Goal: Feedback & Contribution: Submit feedback/report problem

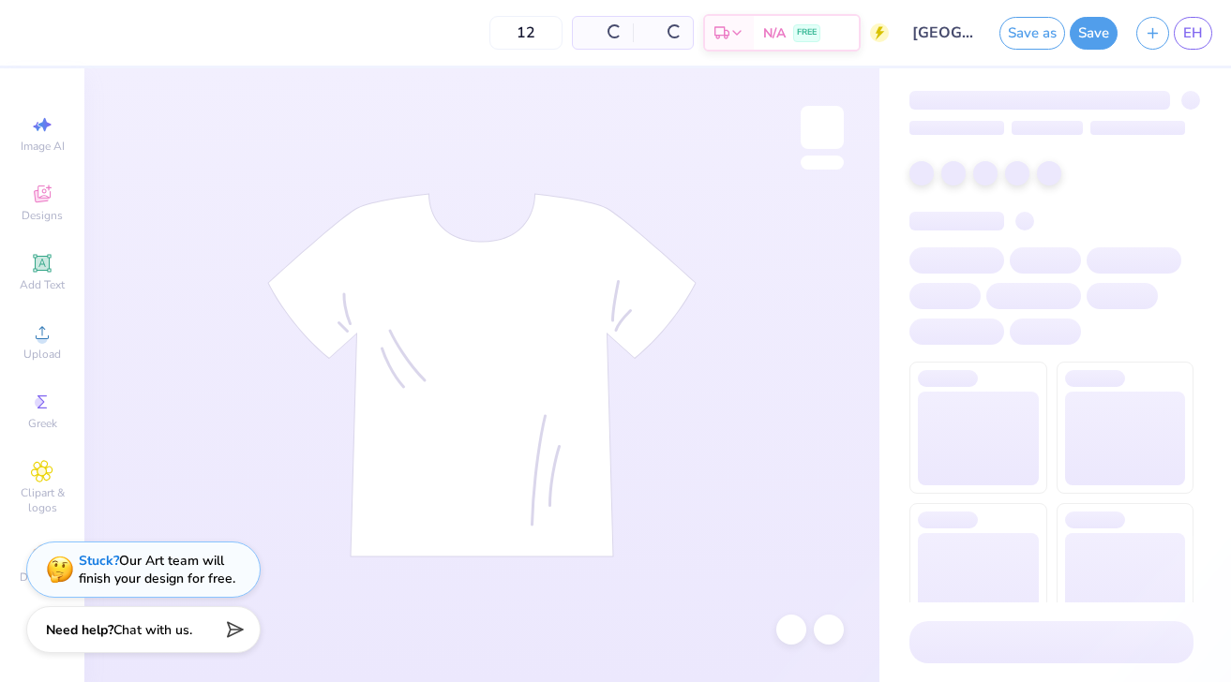
click at [182, 620] on div "Need help? Chat with us." at bounding box center [143, 630] width 234 height 47
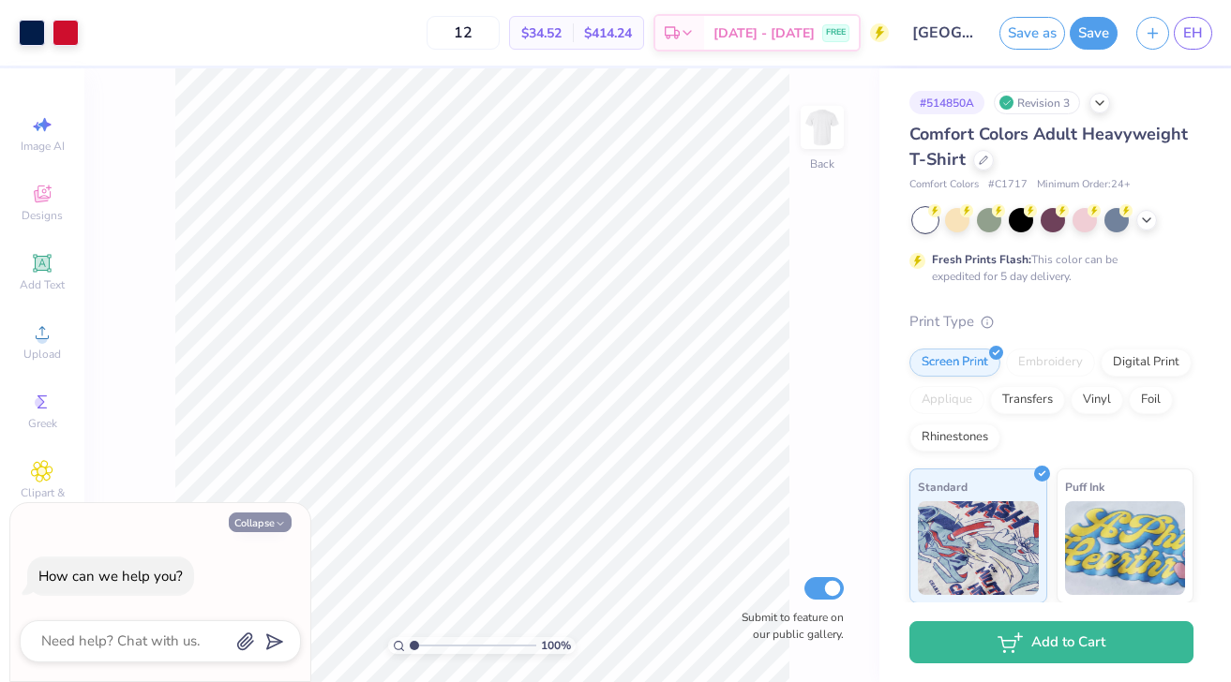
click at [280, 530] on button "Collapse" at bounding box center [260, 523] width 63 height 20
type textarea "x"
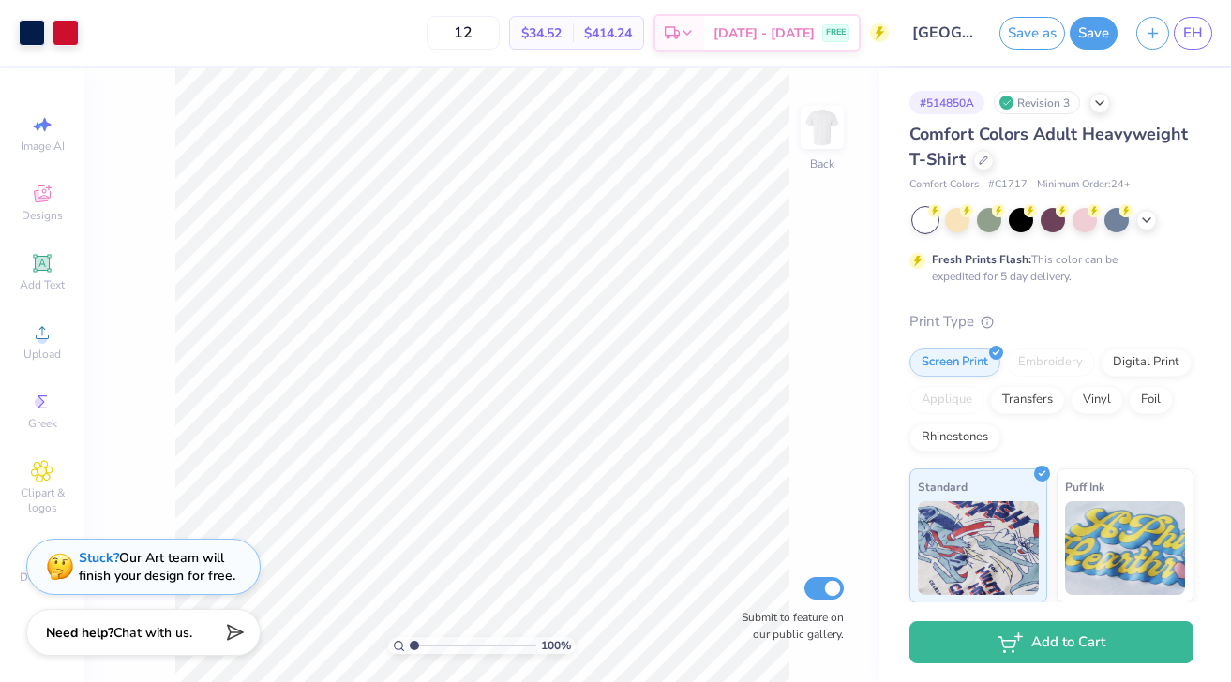
click at [206, 570] on div "Stuck? Our Art team will finish your design for free." at bounding box center [157, 567] width 157 height 36
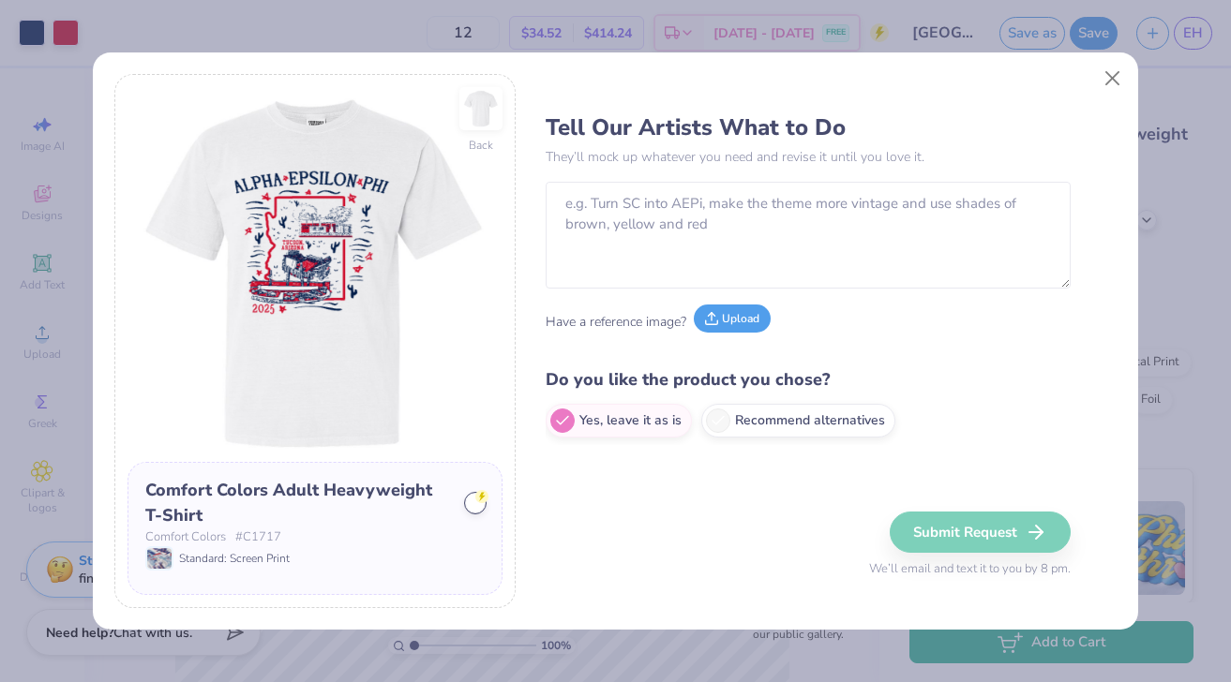
click at [741, 316] on button "Upload" at bounding box center [732, 319] width 77 height 28
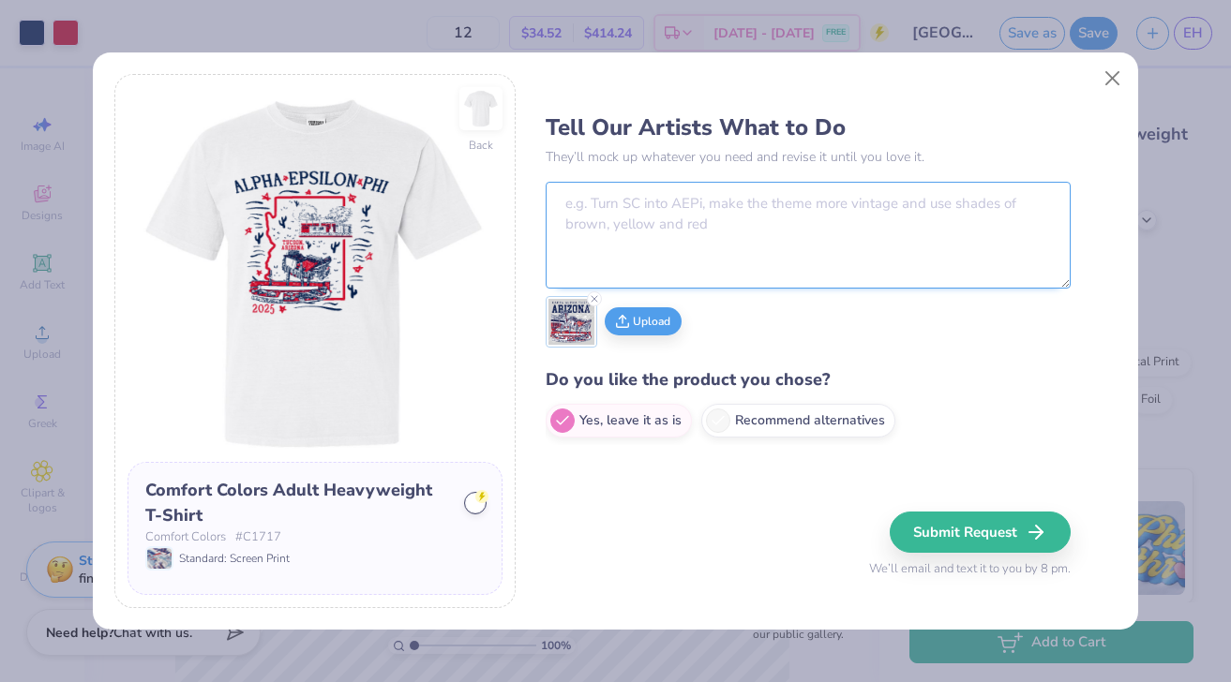
click at [846, 254] on textarea at bounding box center [808, 235] width 525 height 107
type textarea "t"
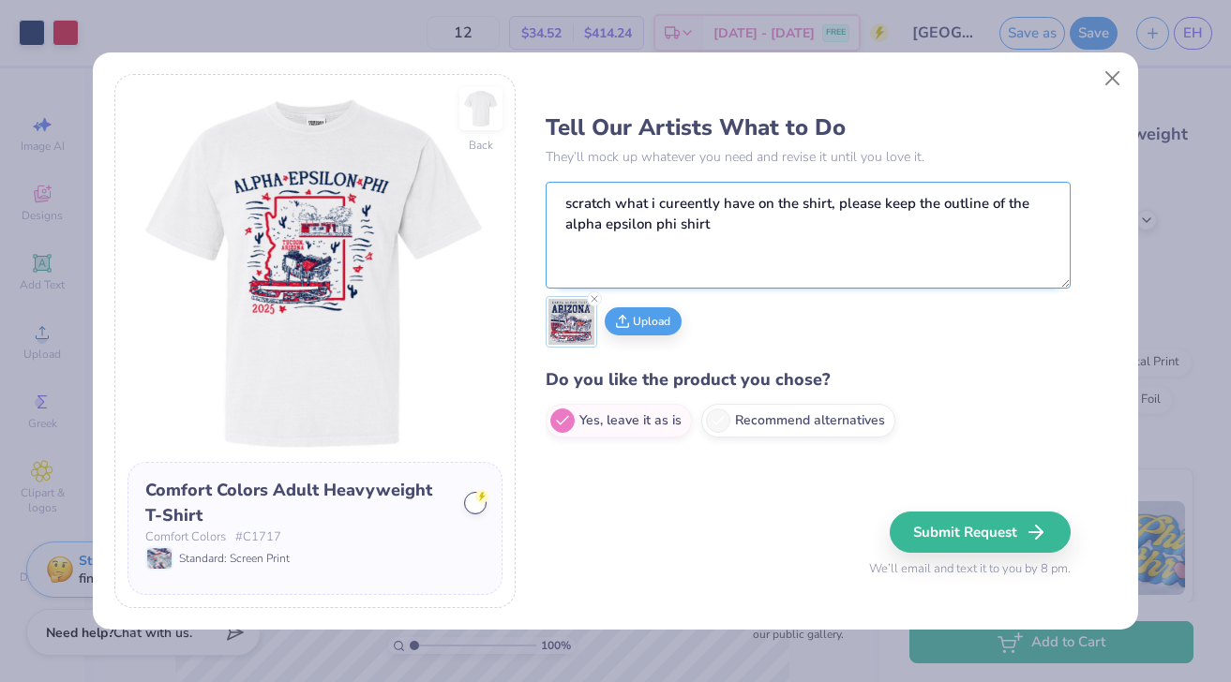
click at [694, 211] on textarea "scratch what i cureently have on the shirt, please keep the outline of the alph…" at bounding box center [808, 235] width 525 height 107
click at [798, 251] on textarea "scratch what i currently have on the shirt, please keep the outline of the alph…" at bounding box center [808, 235] width 525 height 107
click at [703, 233] on textarea "scratch what i currently have on the shirt, please keep the outline of the alph…" at bounding box center [808, 235] width 525 height 107
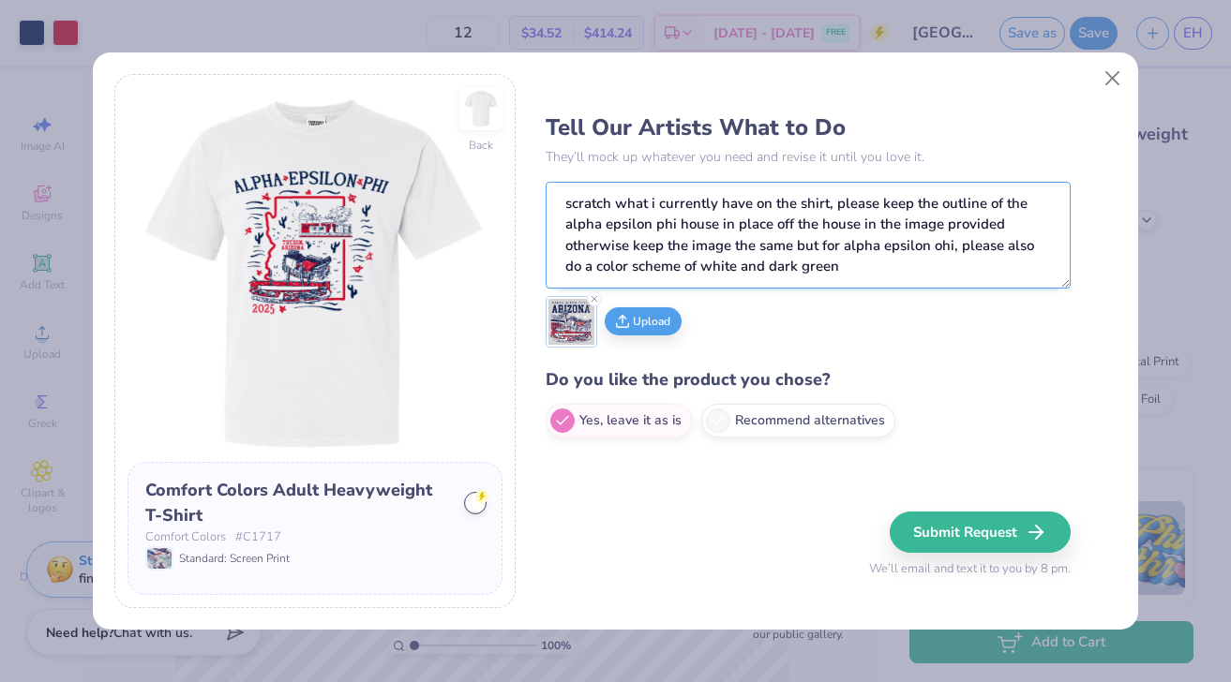
scroll to position [2, 0]
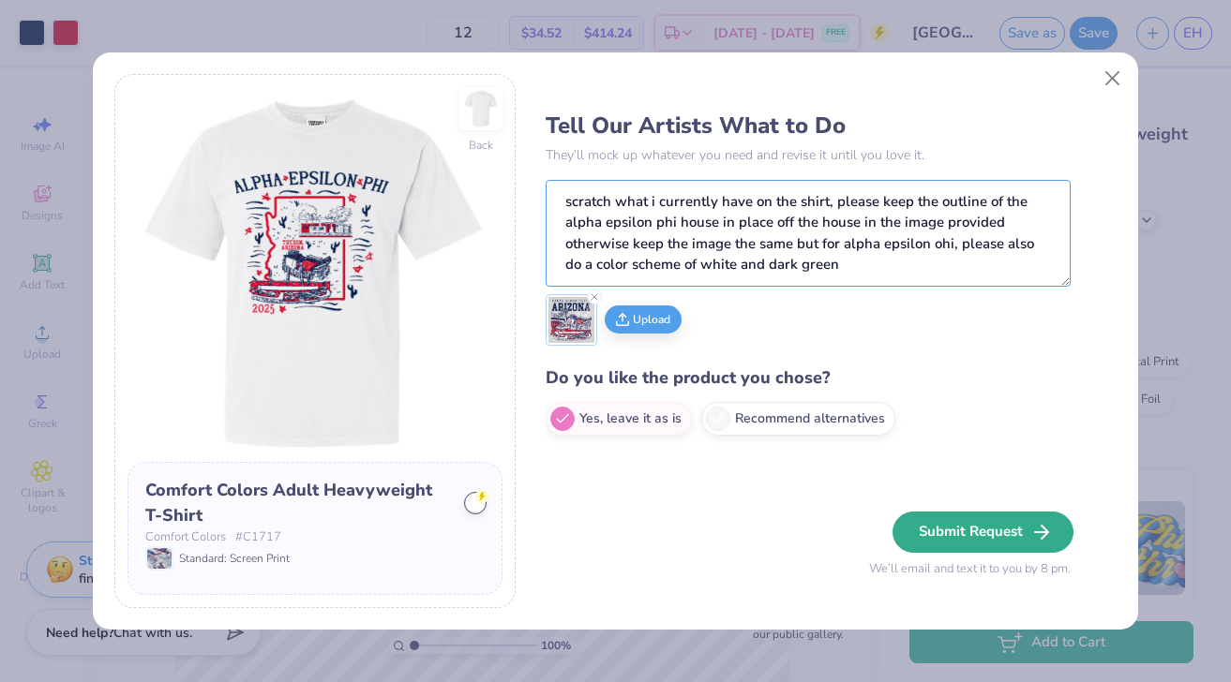
type textarea "scratch what i currently have on the shirt, please keep the outline of the alph…"
click at [1011, 543] on button "Submit Request" at bounding box center [982, 532] width 181 height 41
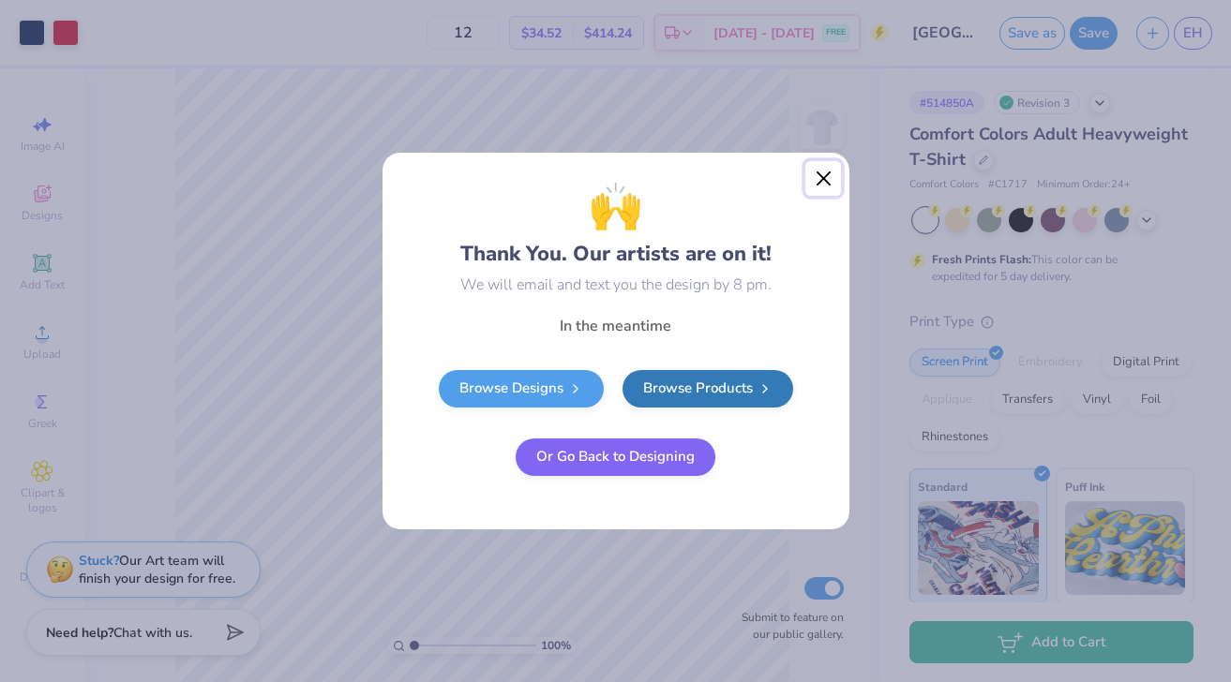
click at [825, 174] on button "Close" at bounding box center [823, 179] width 36 height 36
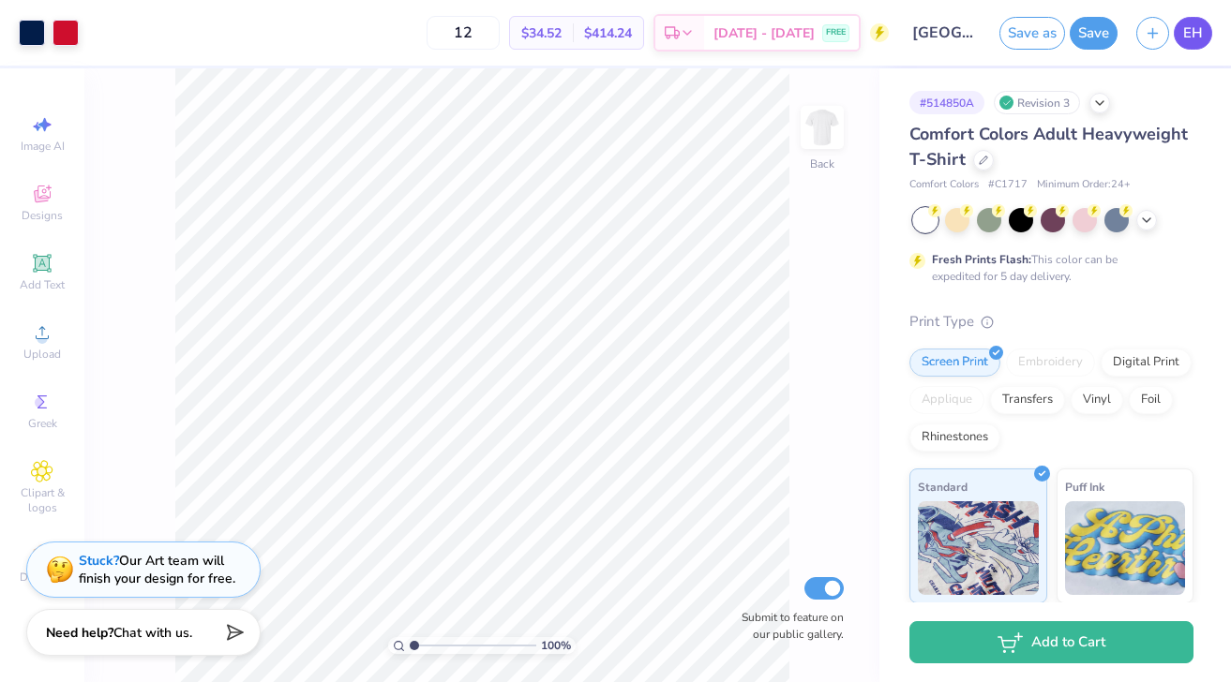
click at [1175, 29] on link "EH" at bounding box center [1193, 33] width 38 height 33
click at [1198, 31] on span "EH" at bounding box center [1193, 33] width 20 height 22
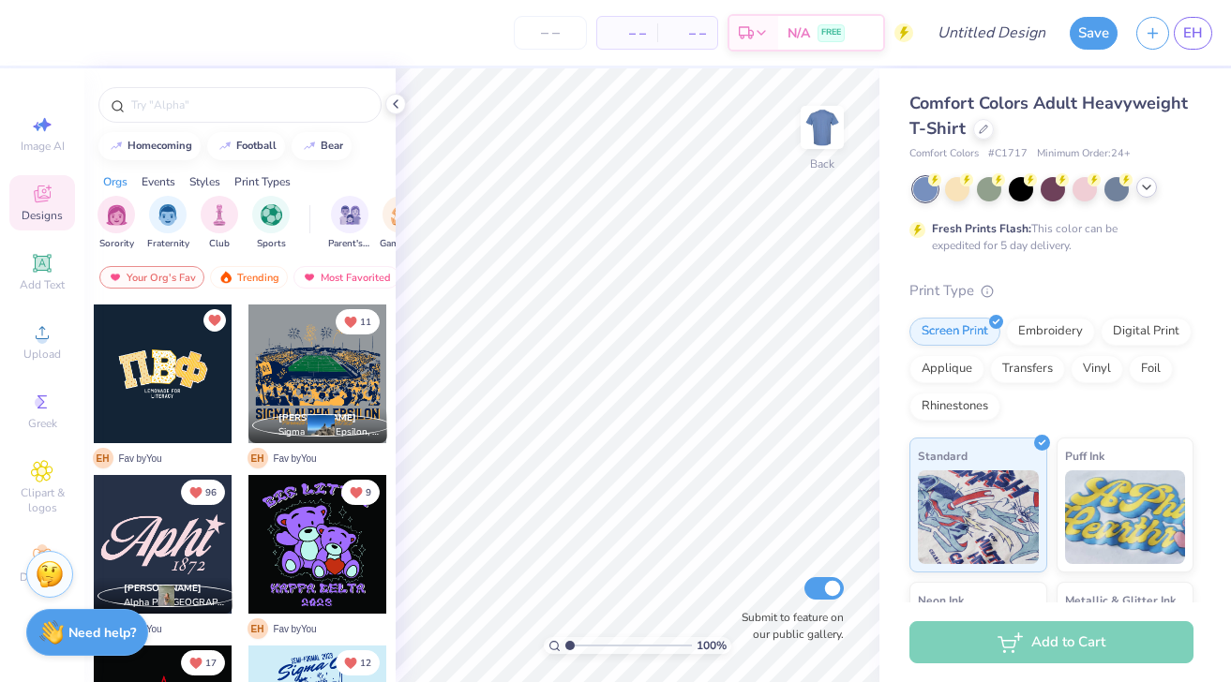
click at [1146, 188] on polyline at bounding box center [1146, 188] width 7 height 4
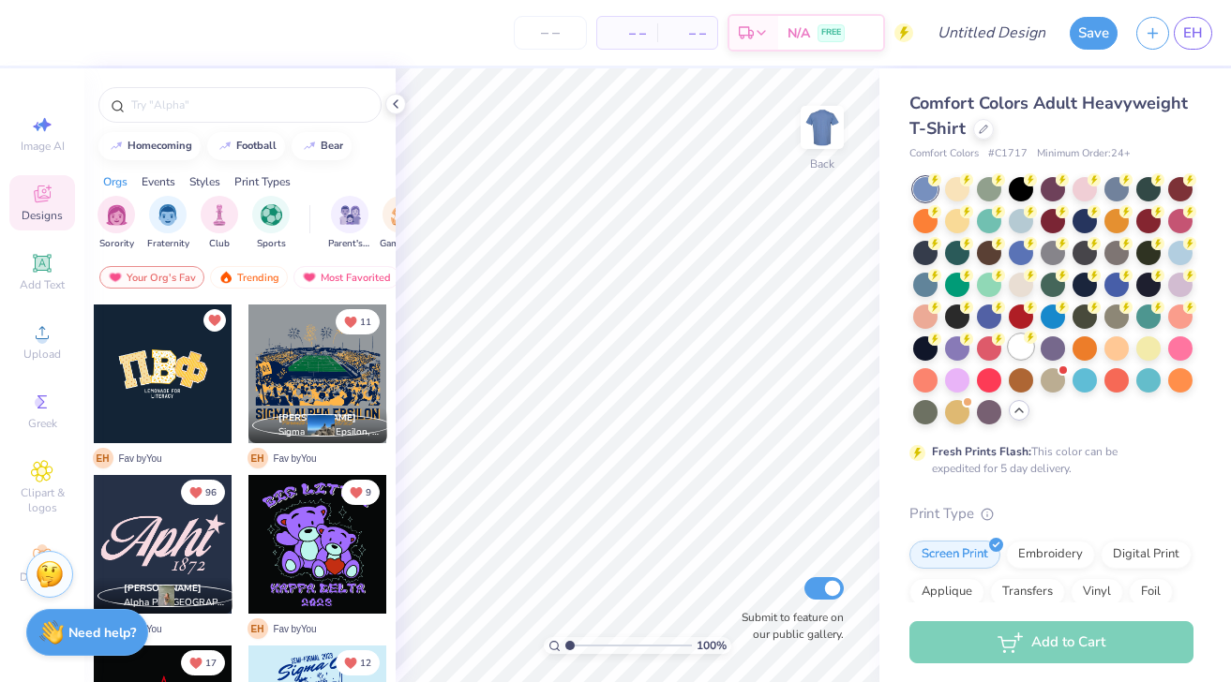
click at [1016, 337] on div at bounding box center [1021, 347] width 24 height 24
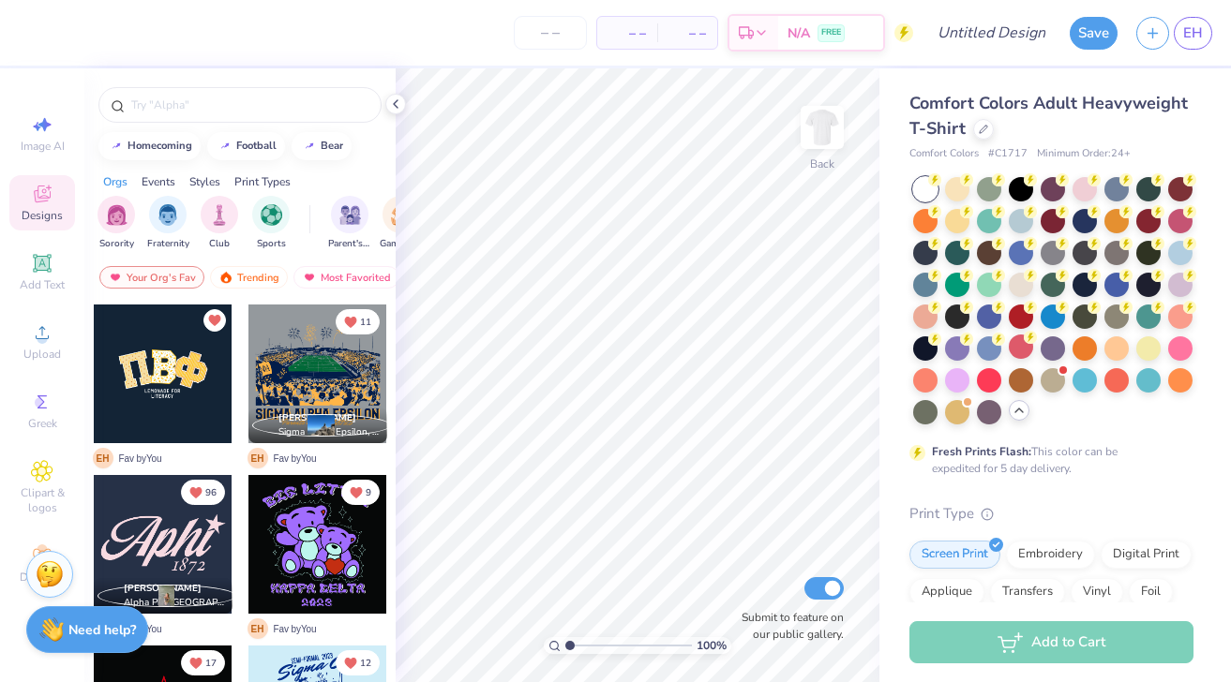
click at [109, 636] on strong "Need help?" at bounding box center [101, 631] width 67 height 18
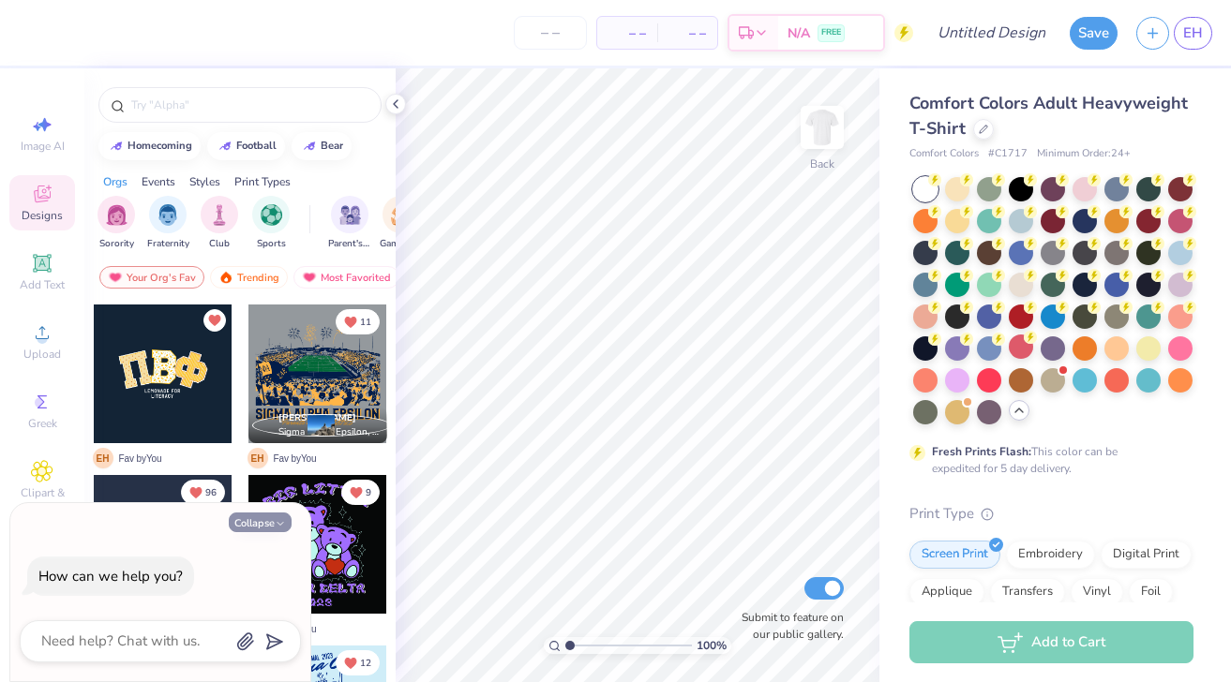
click at [284, 522] on icon "button" at bounding box center [280, 523] width 11 height 11
type textarea "x"
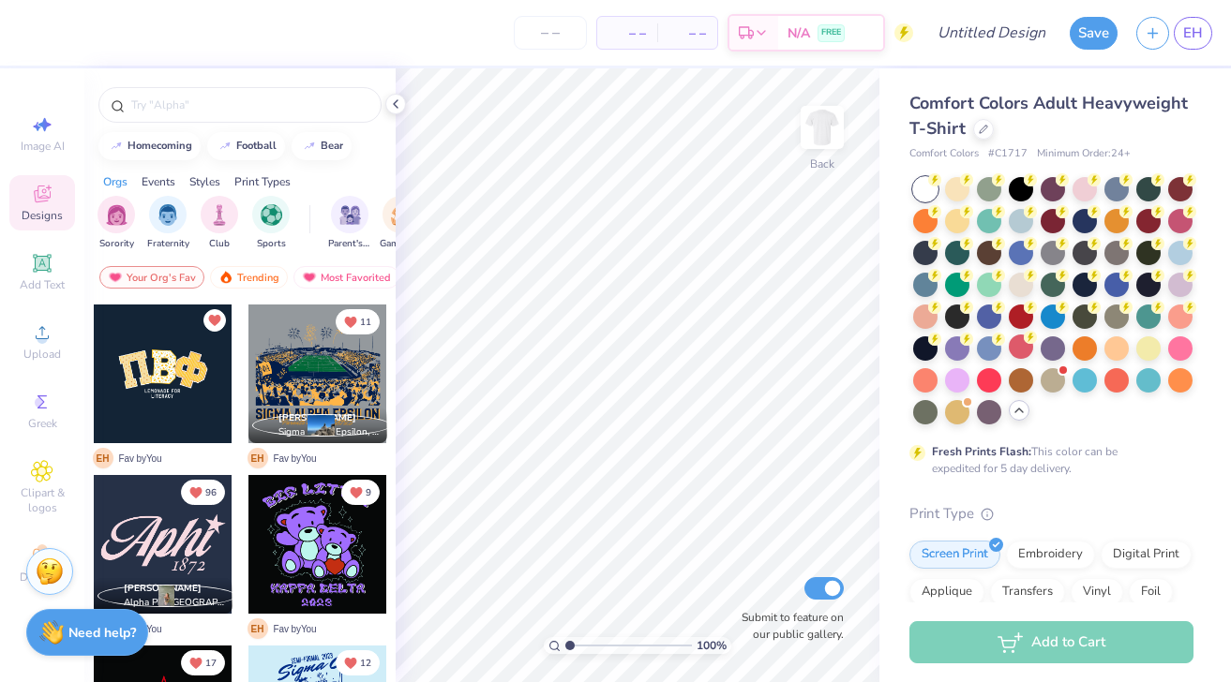
click at [63, 562] on img at bounding box center [50, 572] width 28 height 28
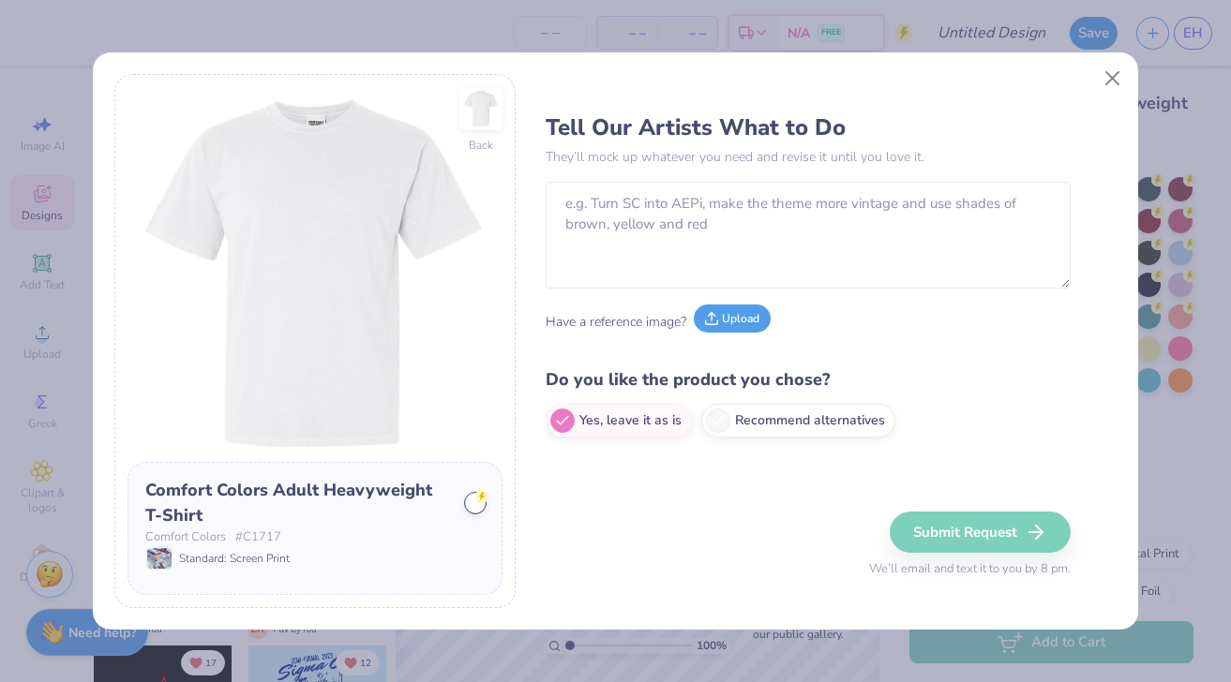
click at [756, 321] on button "Upload" at bounding box center [732, 319] width 77 height 28
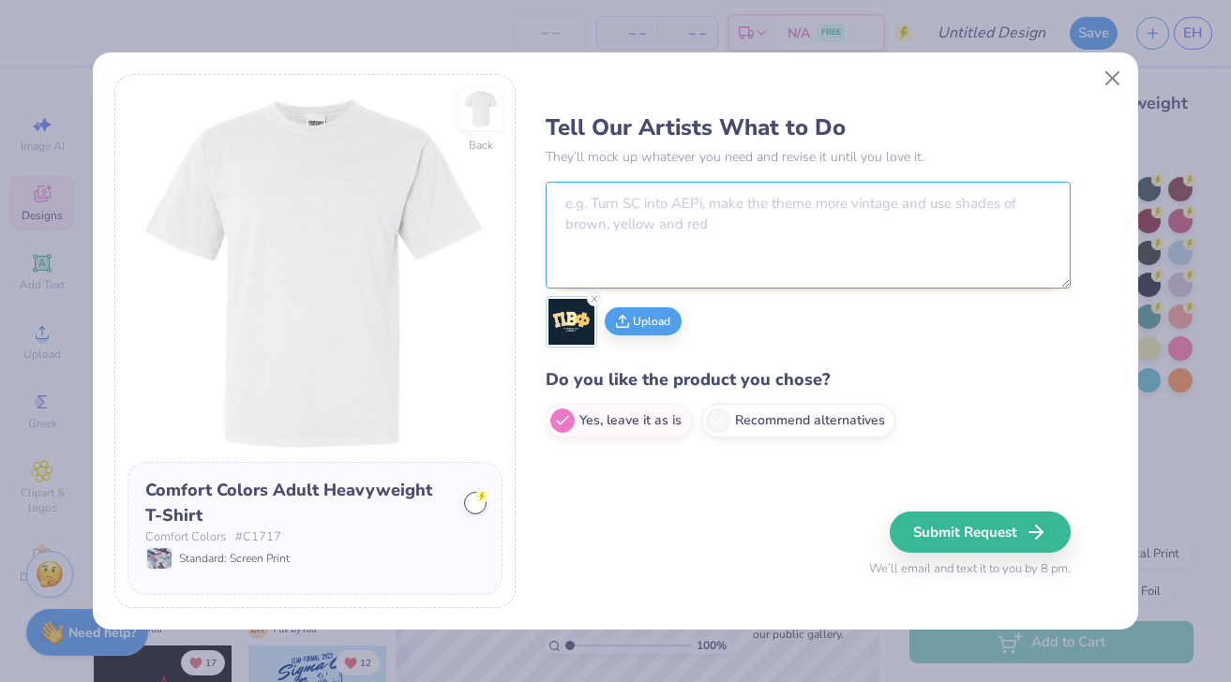
click at [771, 234] on textarea at bounding box center [808, 235] width 525 height 107
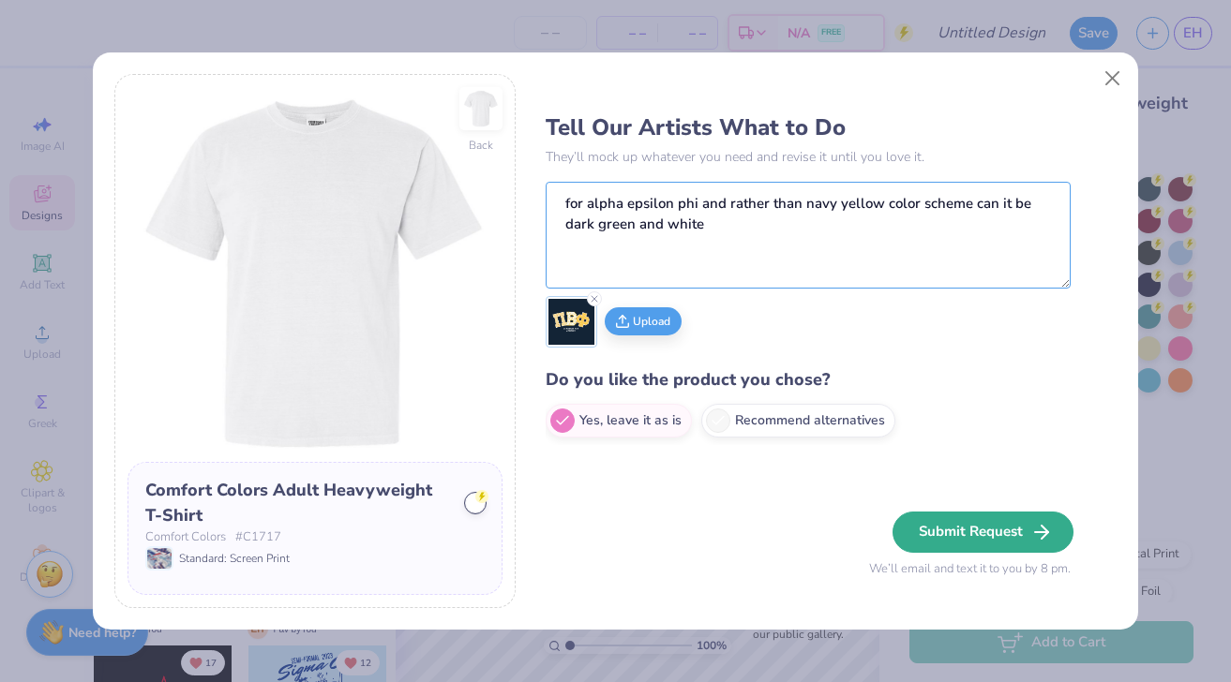
type textarea "for alpha epsilon phi and rather than navy yellow color scheme can it be dark g…"
click at [1033, 541] on icon "button" at bounding box center [1041, 532] width 22 height 22
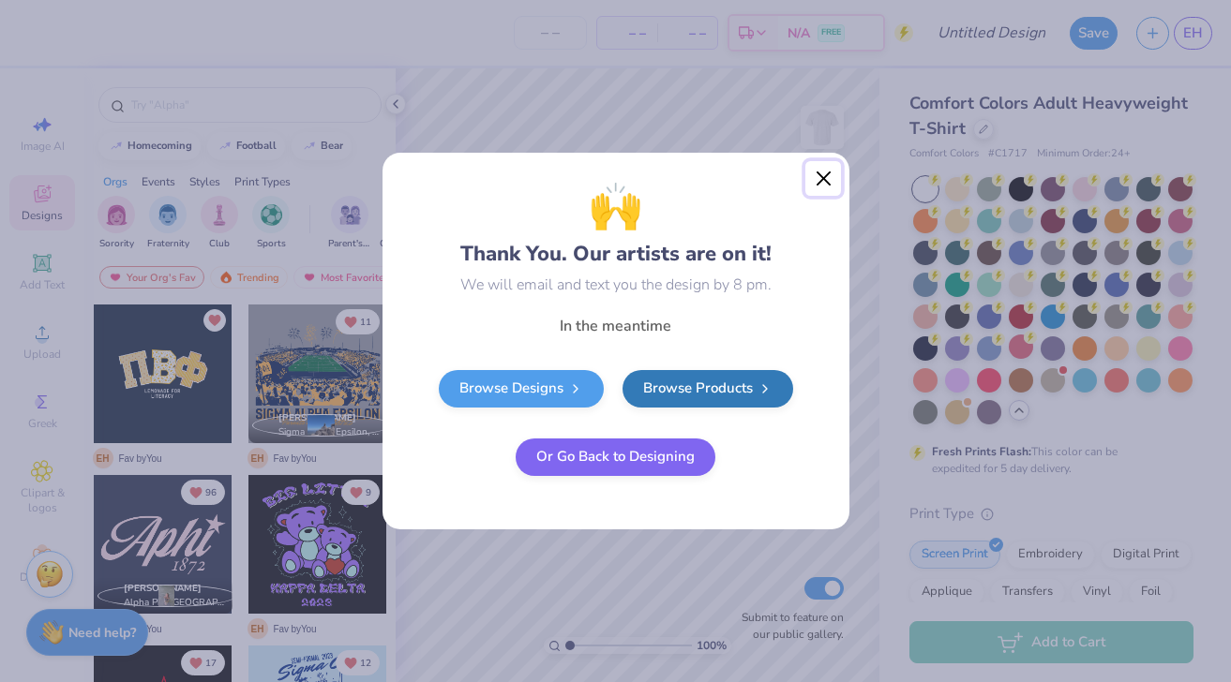
click at [825, 187] on button "Close" at bounding box center [823, 179] width 36 height 36
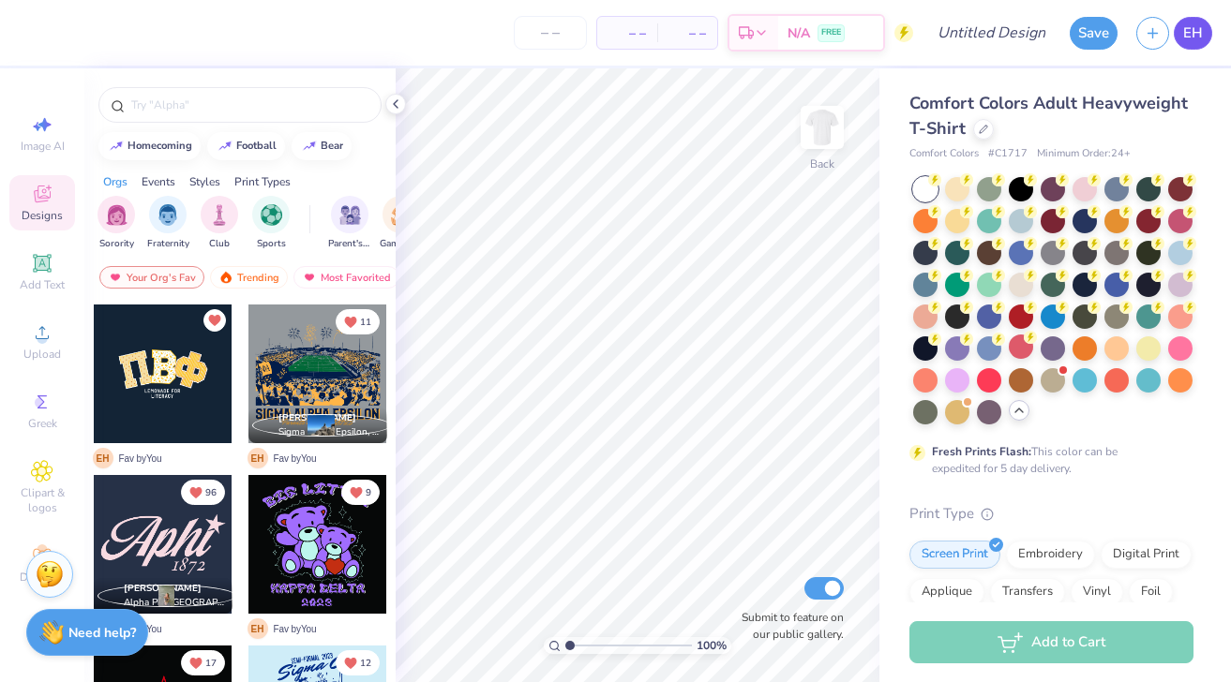
click at [1193, 37] on span "EH" at bounding box center [1193, 33] width 20 height 22
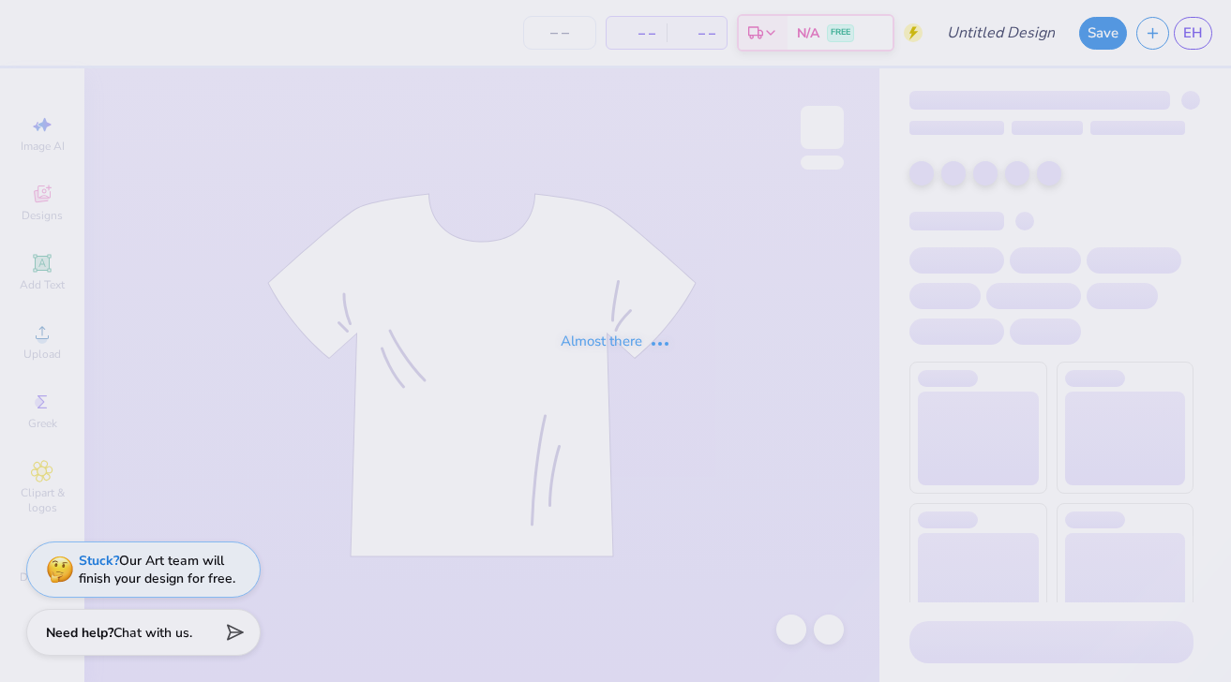
type input "24"
type input "Emily Heiss : University of Arizona"
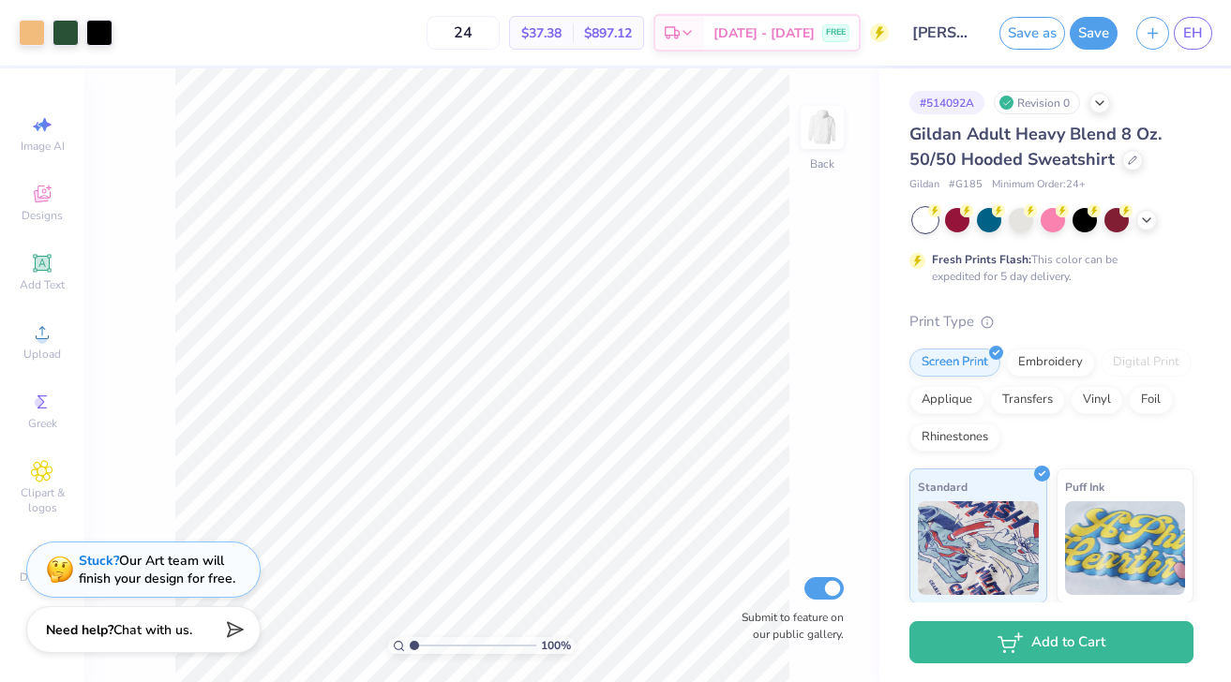
click at [149, 637] on span "Chat with us." at bounding box center [152, 631] width 79 height 18
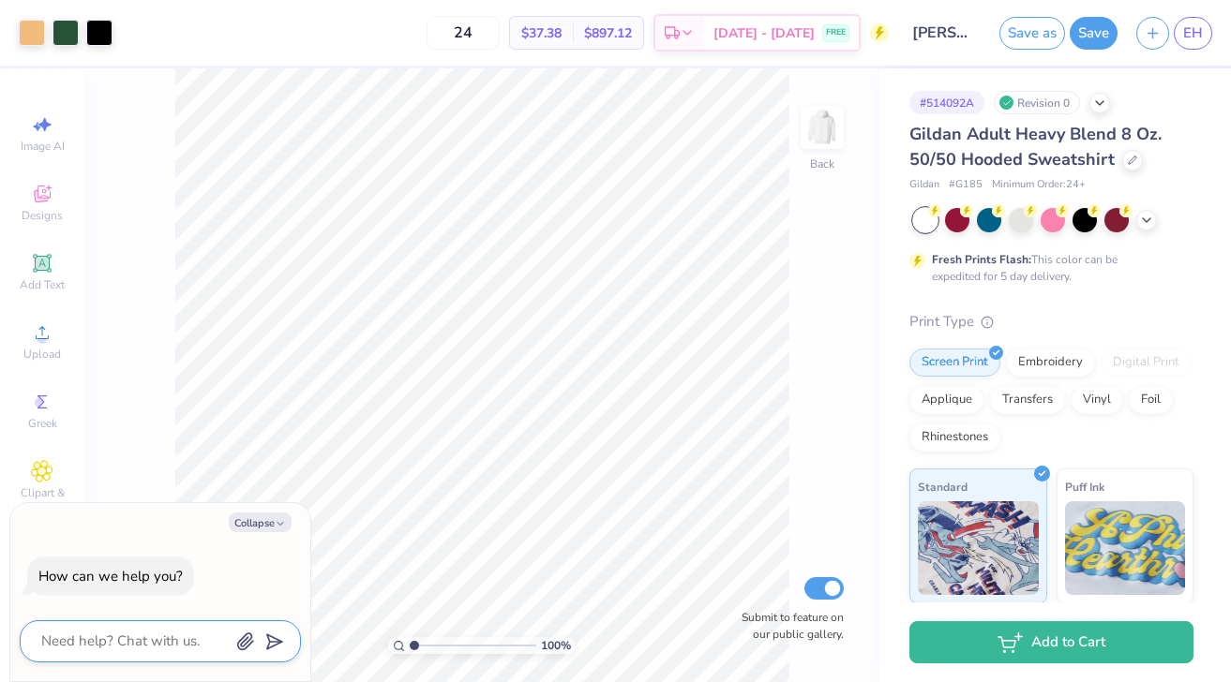
click at [154, 638] on textarea at bounding box center [134, 641] width 190 height 25
type textarea "t"
type textarea "x"
type textarea "th"
type textarea "x"
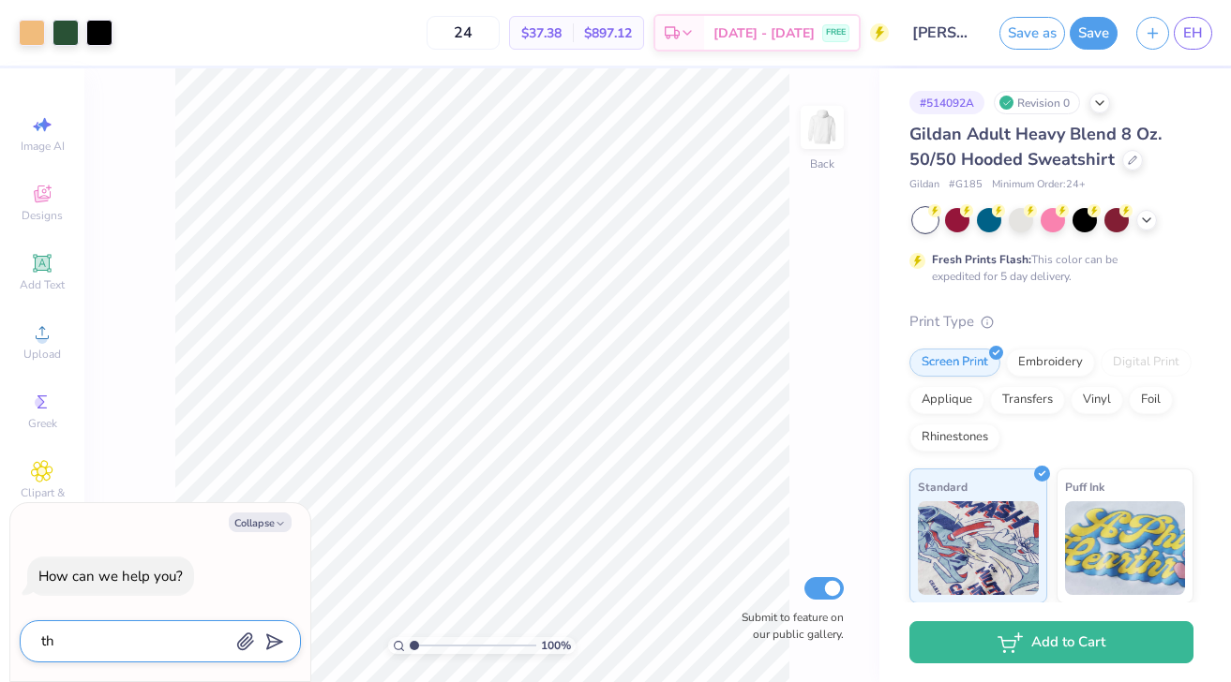
type textarea "thi"
type textarea "x"
type textarea "this"
type textarea "x"
type textarea "this"
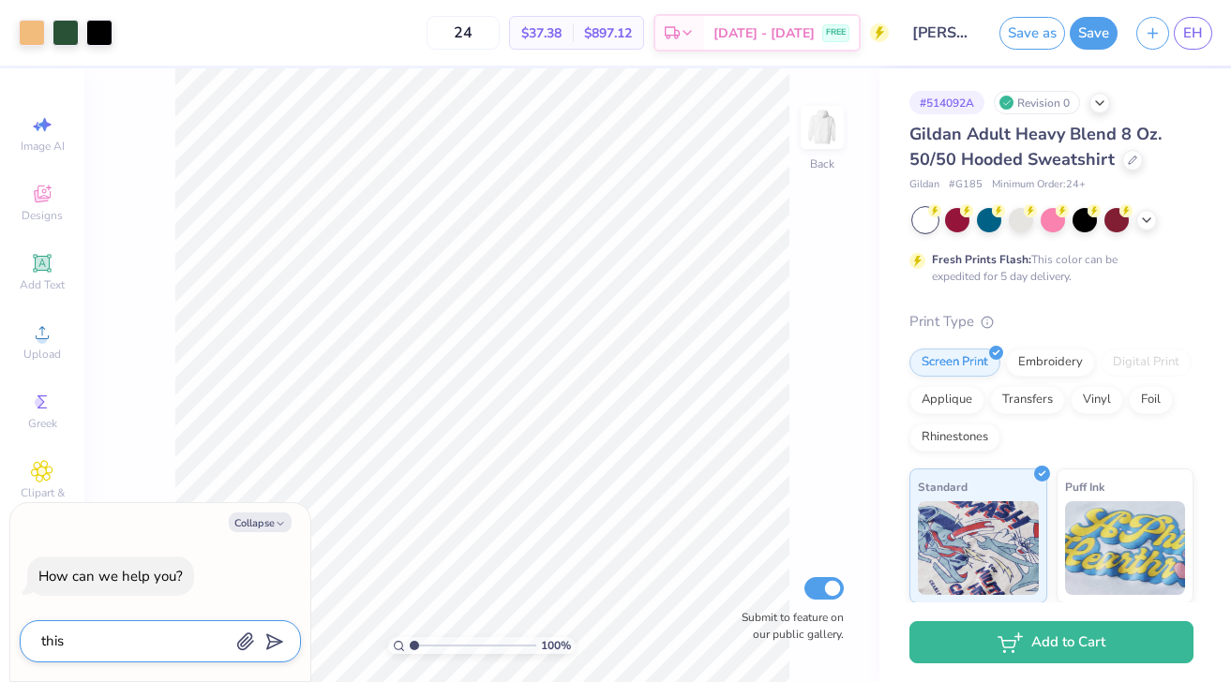
type textarea "x"
type textarea "this h"
type textarea "x"
type textarea "this ha"
type textarea "x"
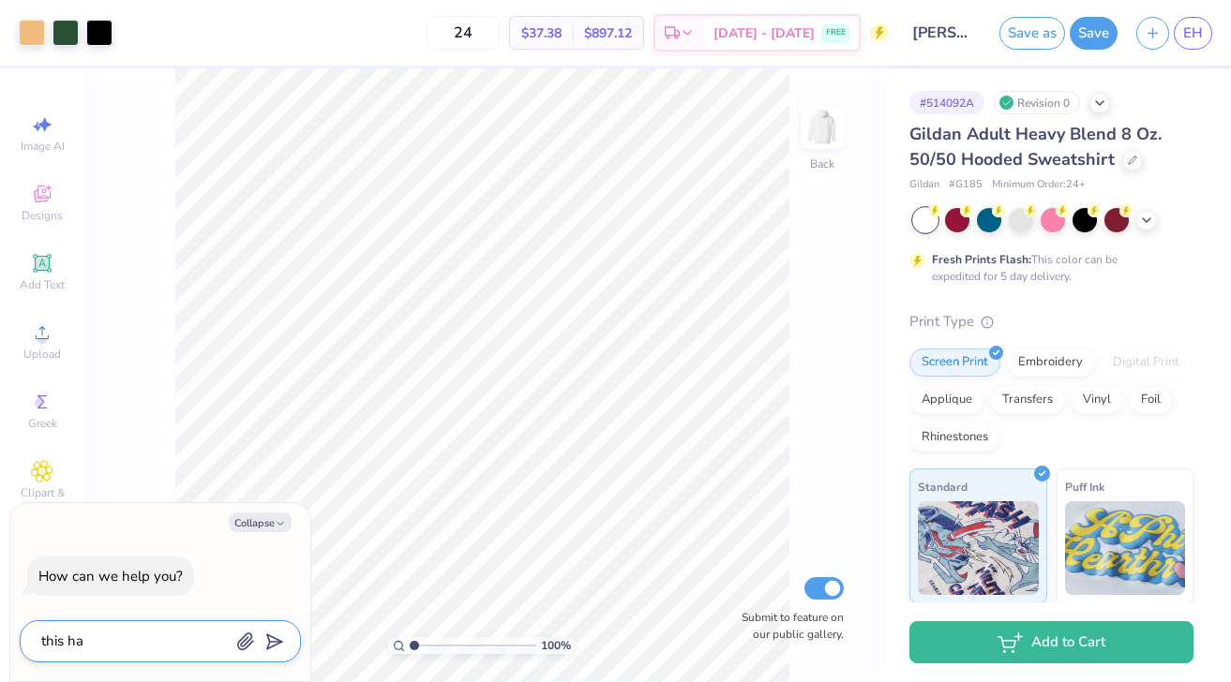
type textarea "this has"
type textarea "x"
type textarea "this has"
type textarea "x"
type textarea "this has b"
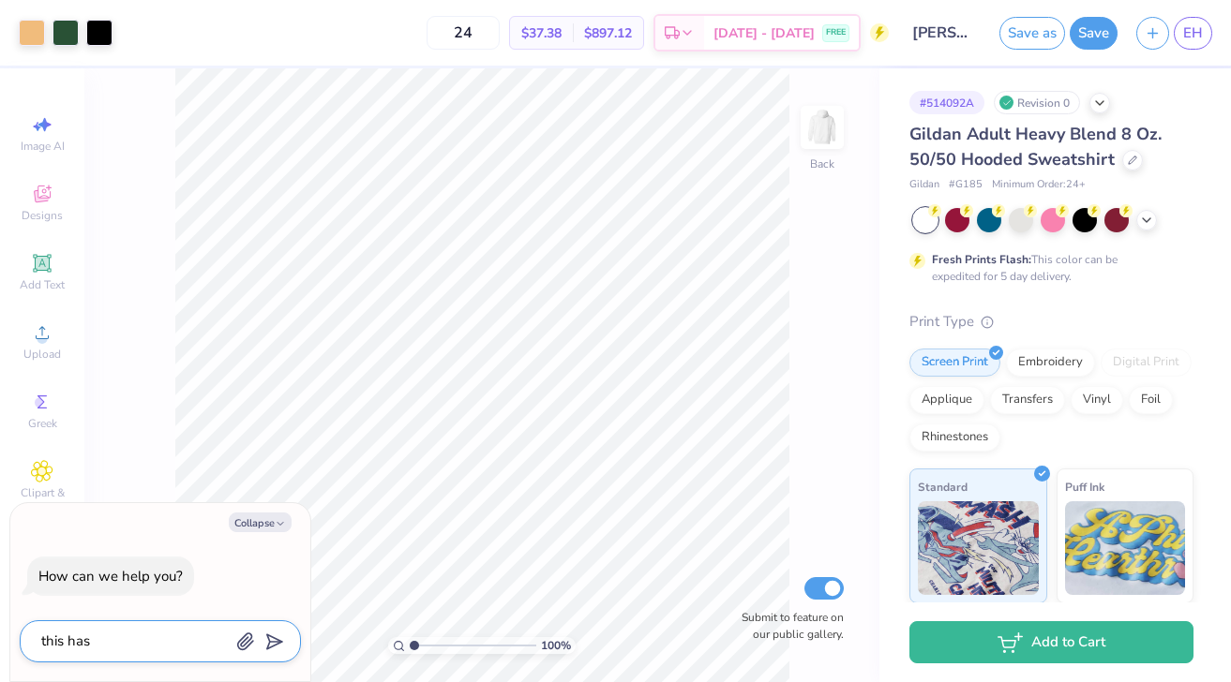
type textarea "x"
type textarea "this has be"
type textarea "x"
type textarea "this has bee"
type textarea "x"
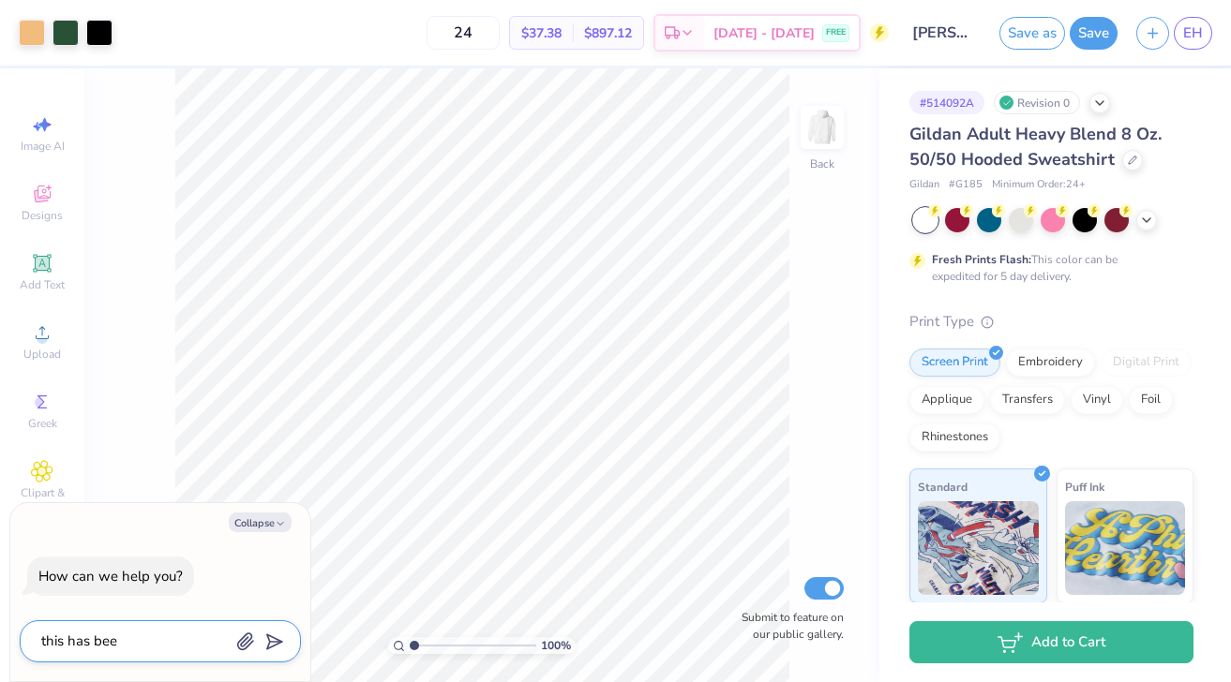
type textarea "this has been"
type textarea "x"
type textarea "this has been"
type textarea "x"
type textarea "this has been b"
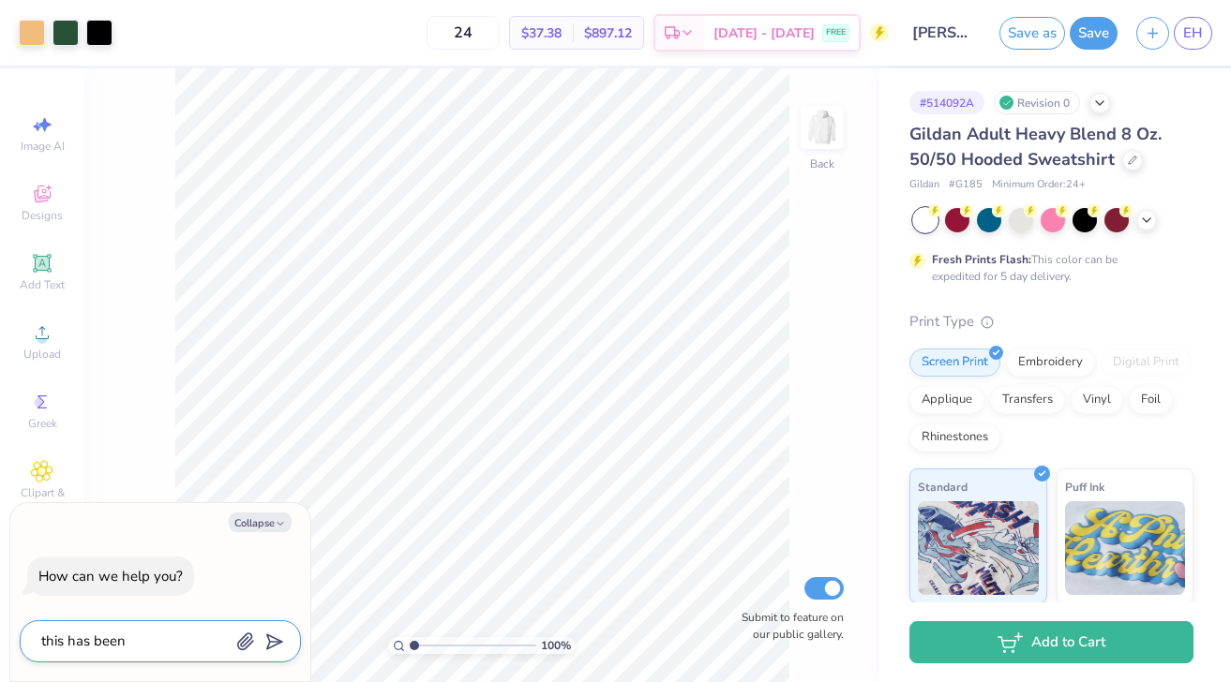
type textarea "x"
type textarea "this has been be"
type textarea "x"
type textarea "this has been bei"
type textarea "x"
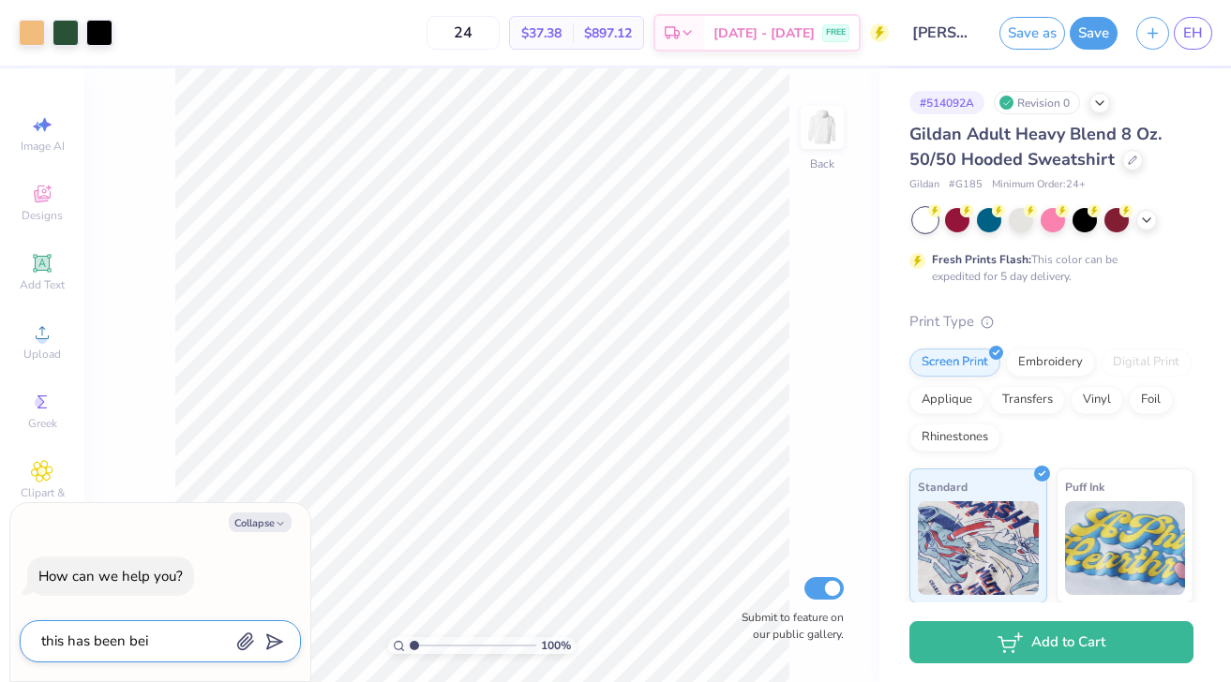
type textarea "this has been be"
type textarea "x"
type textarea "this has been b"
type textarea "x"
type textarea "this has been be"
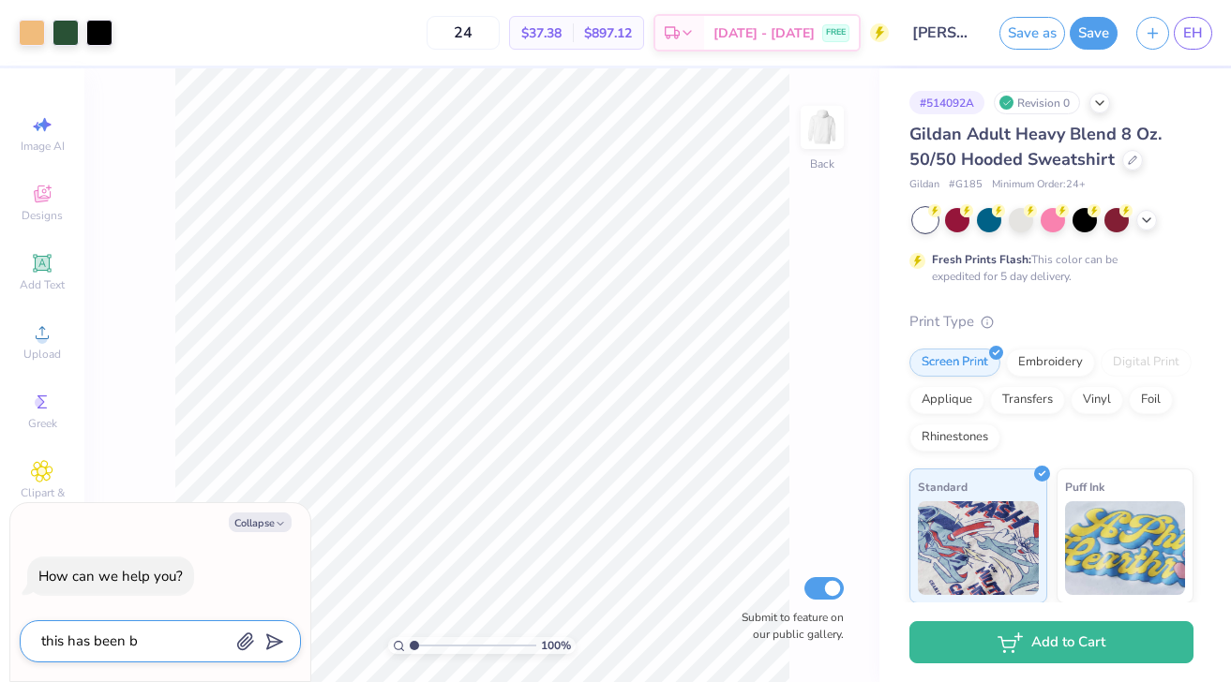
type textarea "x"
type textarea "this has been bei"
type textarea "x"
type textarea "this has been bein"
type textarea "x"
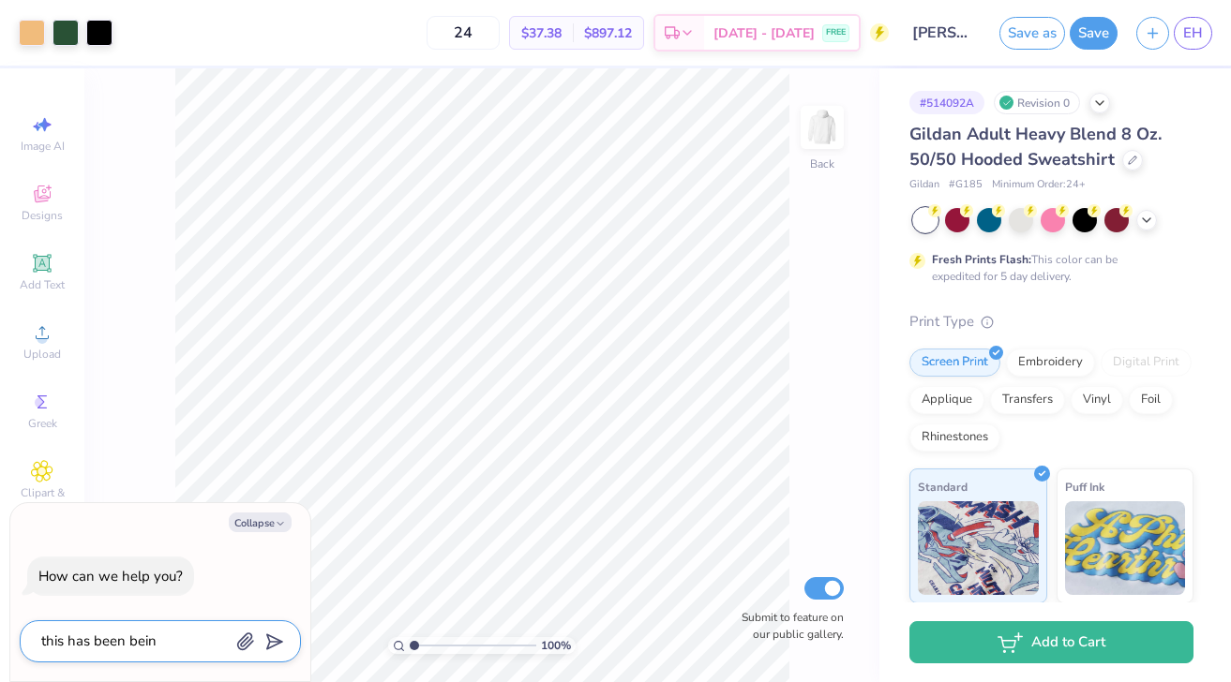
type textarea "this has been being"
type textarea "x"
type textarea "this has been being"
type textarea "x"
type textarea "this has been being e"
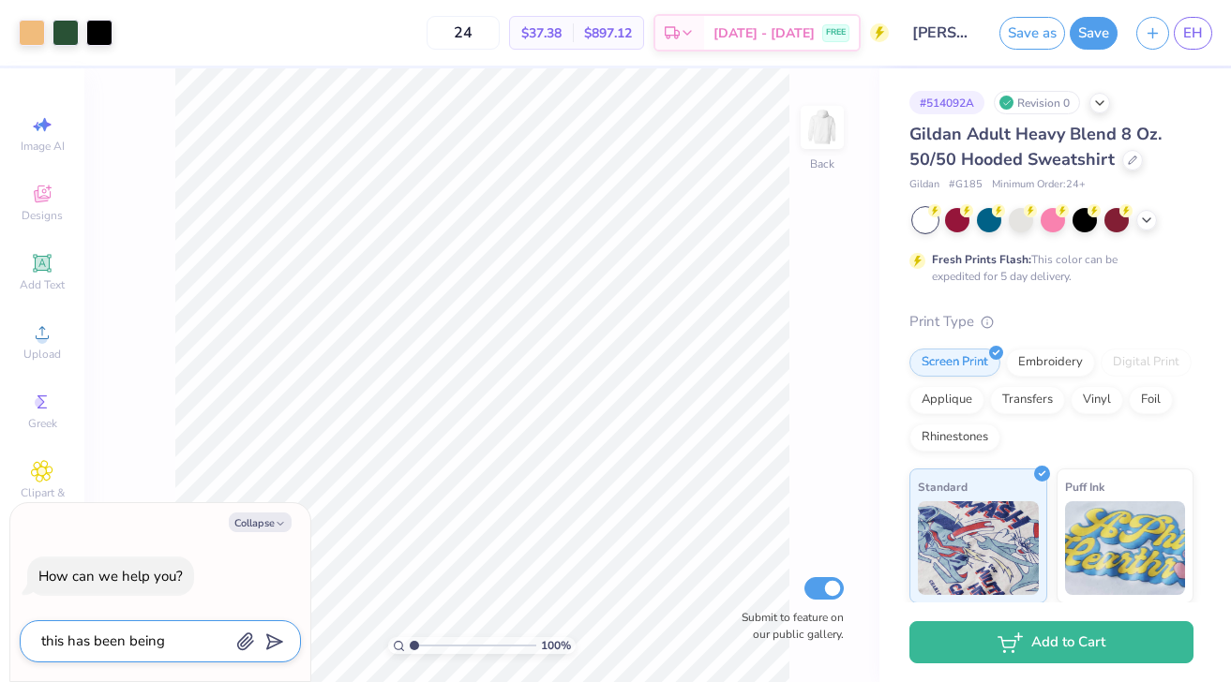
type textarea "x"
type textarea "this has been being ed"
type textarea "x"
type textarea "this has been being edi"
type textarea "x"
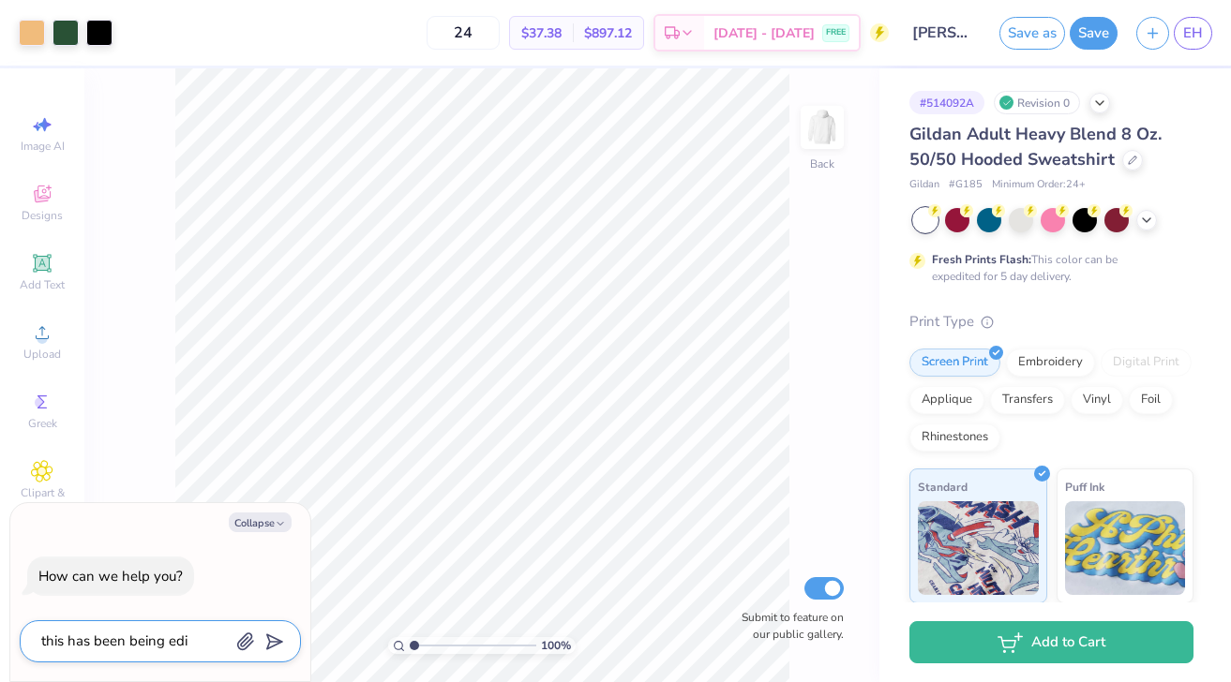
type textarea "this has been being edit"
type textarea "x"
type textarea "this has been being edite"
type textarea "x"
type textarea "this has been being edited"
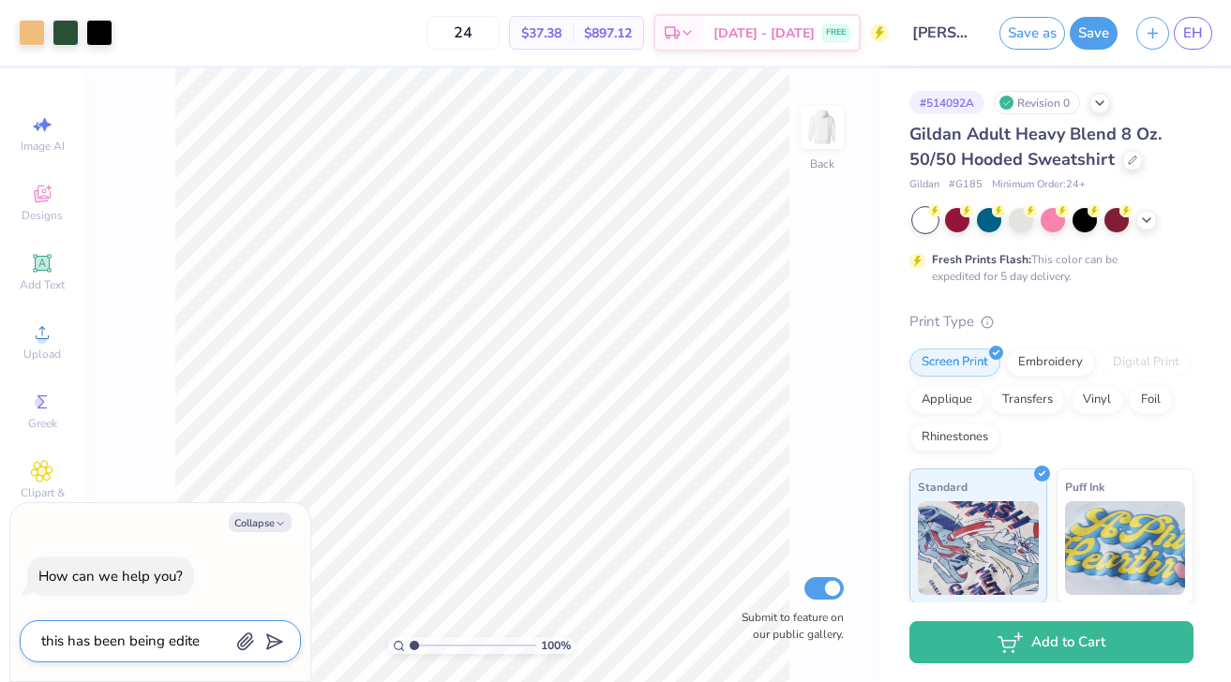
type textarea "x"
type textarea "this has been being edited"
type textarea "x"
type textarea "this has been being edited a"
type textarea "x"
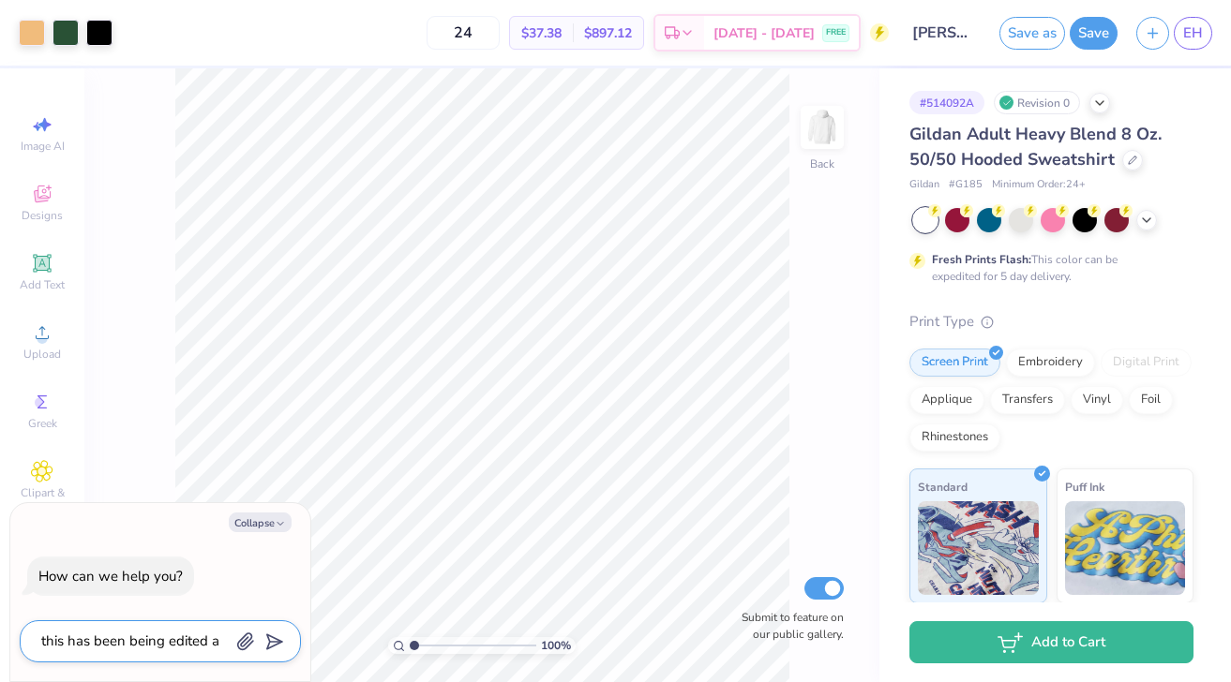
type textarea "this has been being edited an"
type textarea "x"
type textarea "this has been being edited and"
type textarea "x"
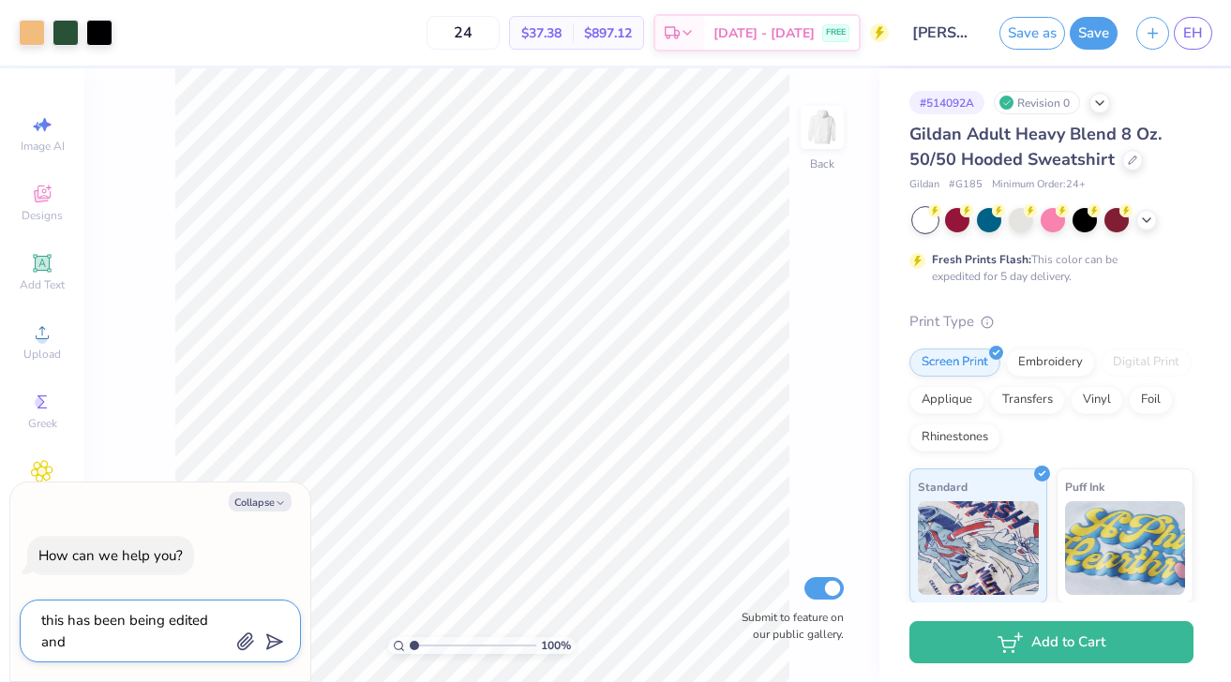
type textarea "this has been being edited and"
type textarea "x"
type textarea "this has been being edited and w"
type textarea "x"
type textarea "this has been being edited and wo"
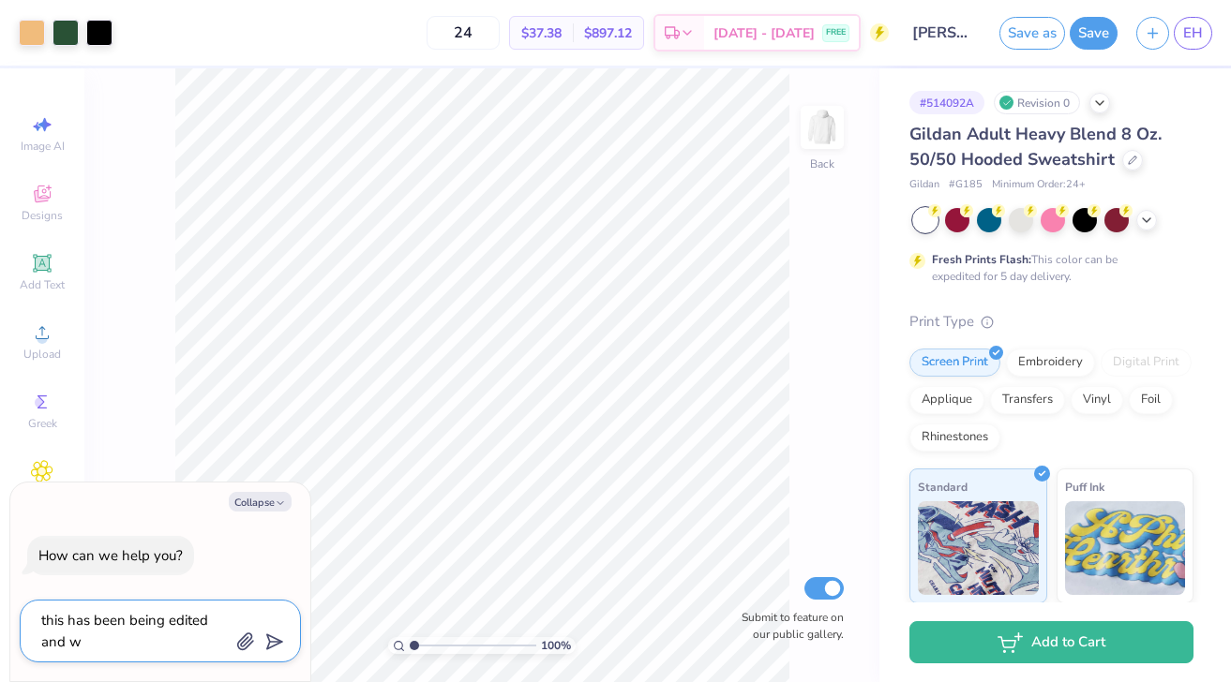
type textarea "x"
type textarea "this has been being edited and wor"
type textarea "x"
type textarea "this has been being edited and work"
type textarea "x"
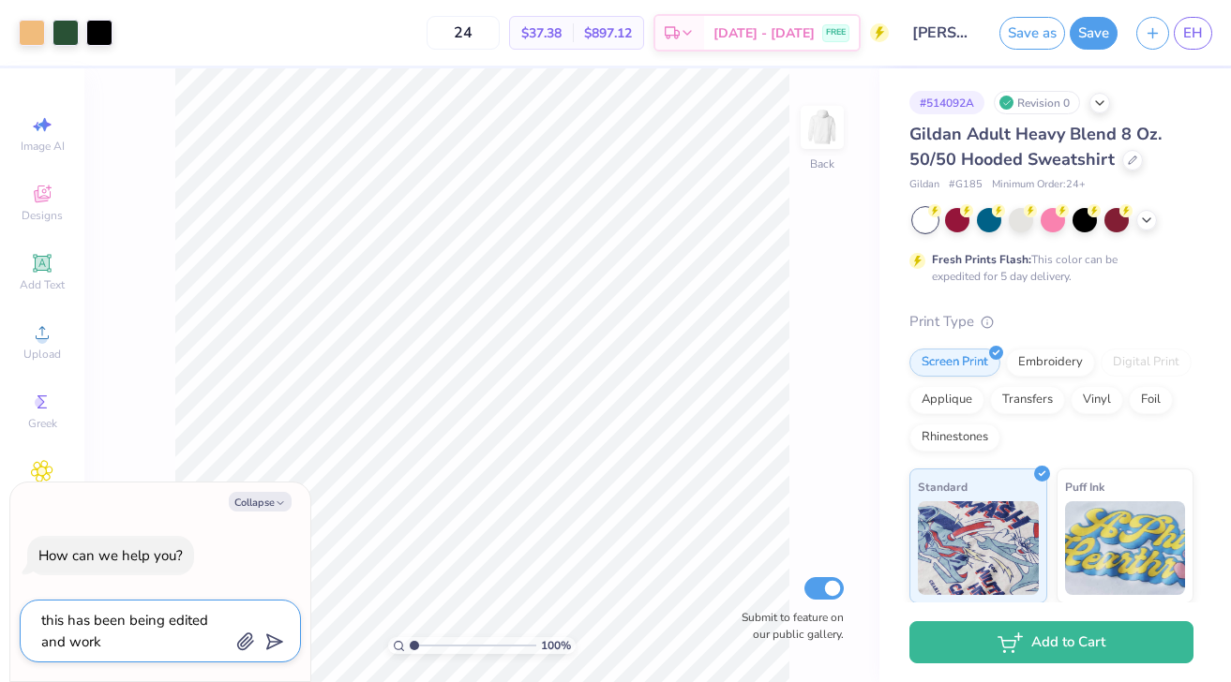
type textarea "this has been being edited and worke"
type textarea "x"
type textarea "this has been being edited and worked"
type textarea "x"
type textarea "this has been being edited and worked"
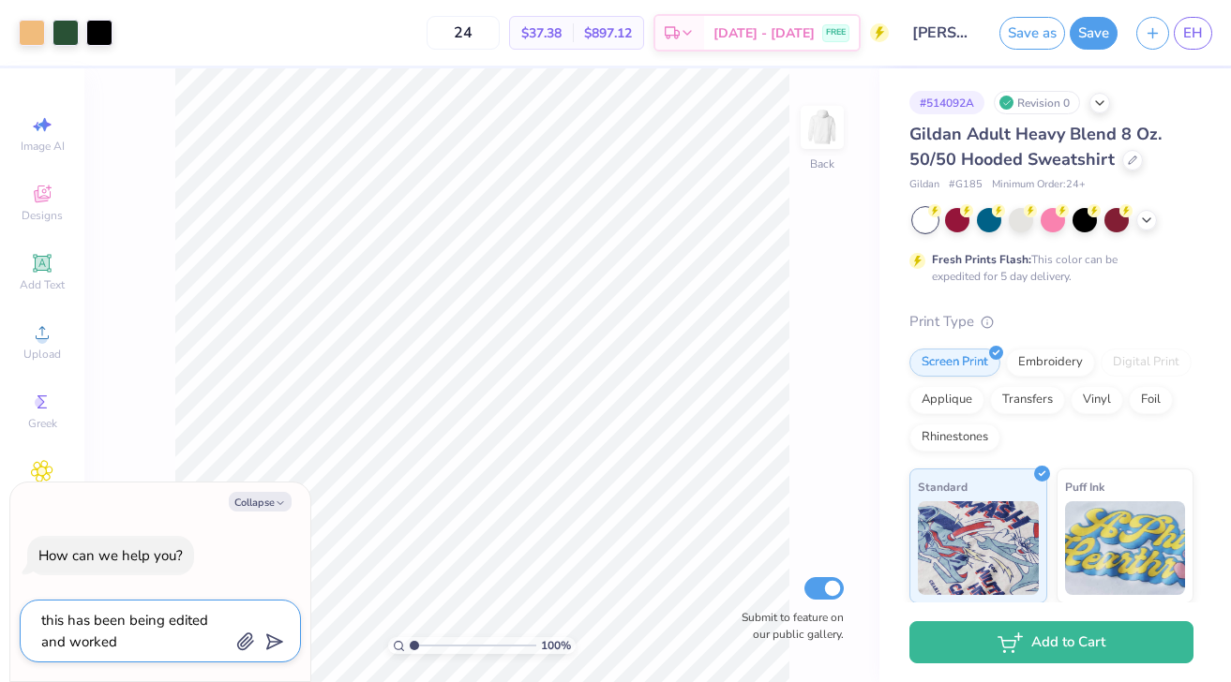
type textarea "x"
type textarea "this has been being edited and worked o"
type textarea "x"
type textarea "this has been being edited and worked on"
type textarea "x"
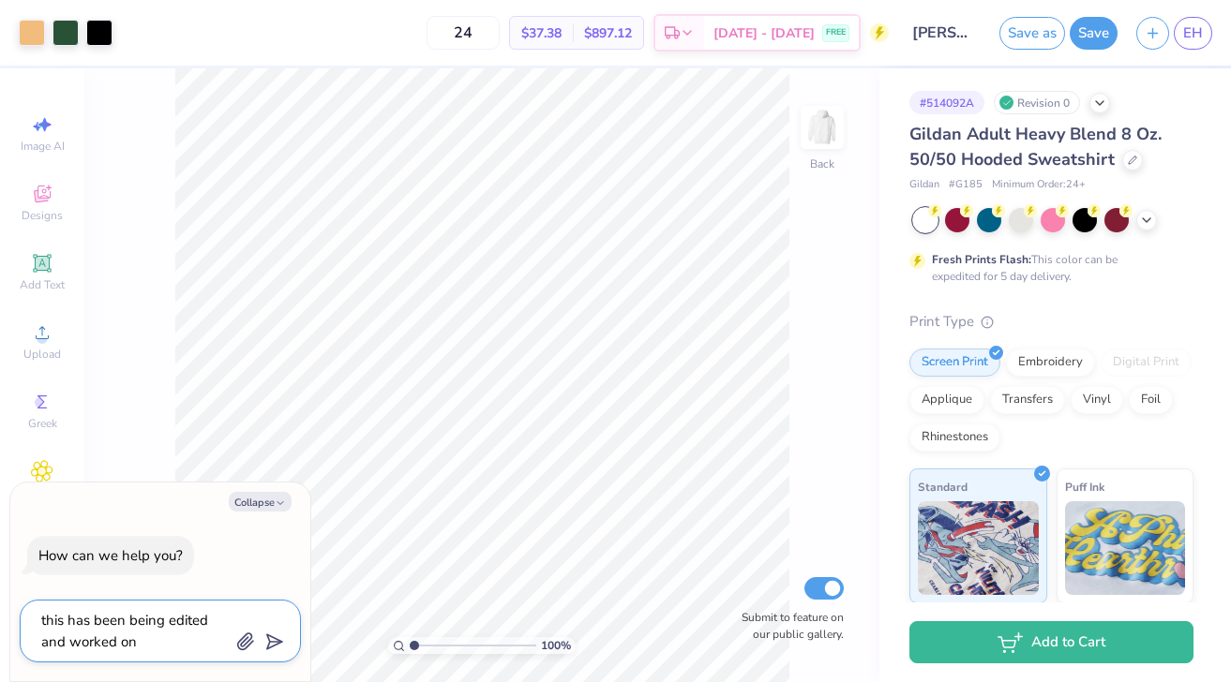
type textarea "this has been being edited and worked on"
type textarea "x"
type textarea "this has been being edited and worked on o"
type textarea "x"
type textarea "this has been being edited and worked on or"
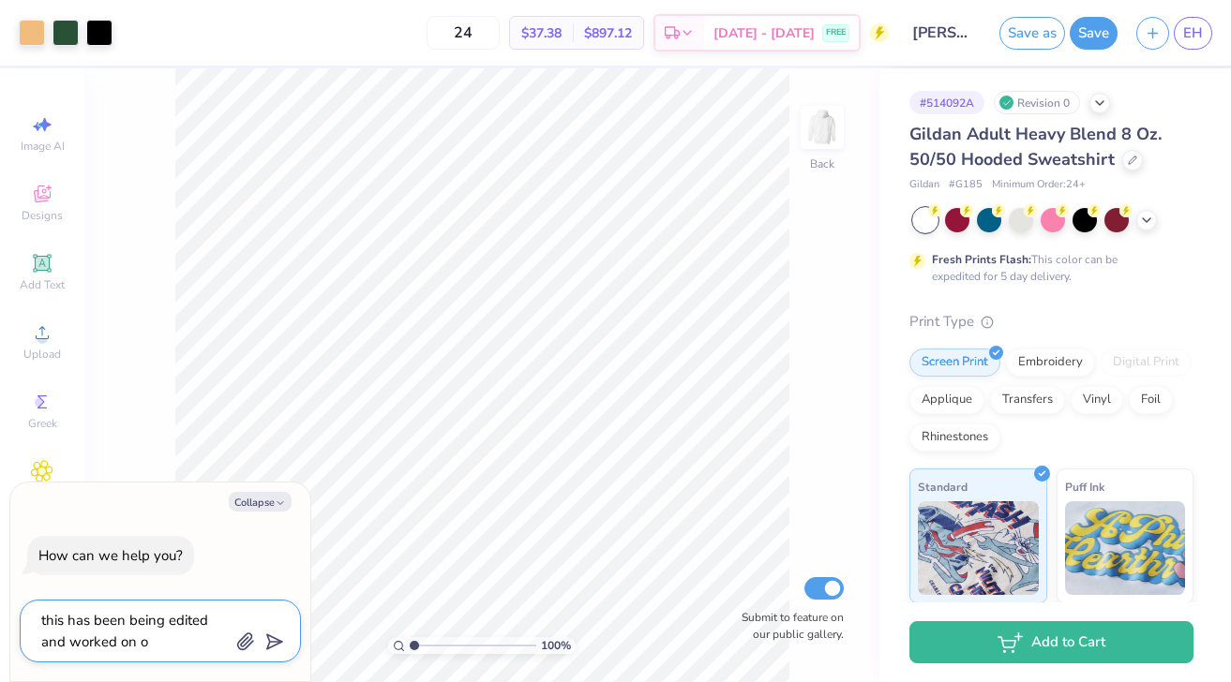
type textarea "x"
type textarea "this has been being edited and worked on o"
type textarea "x"
type textarea "this has been being edited and worked on"
type textarea "x"
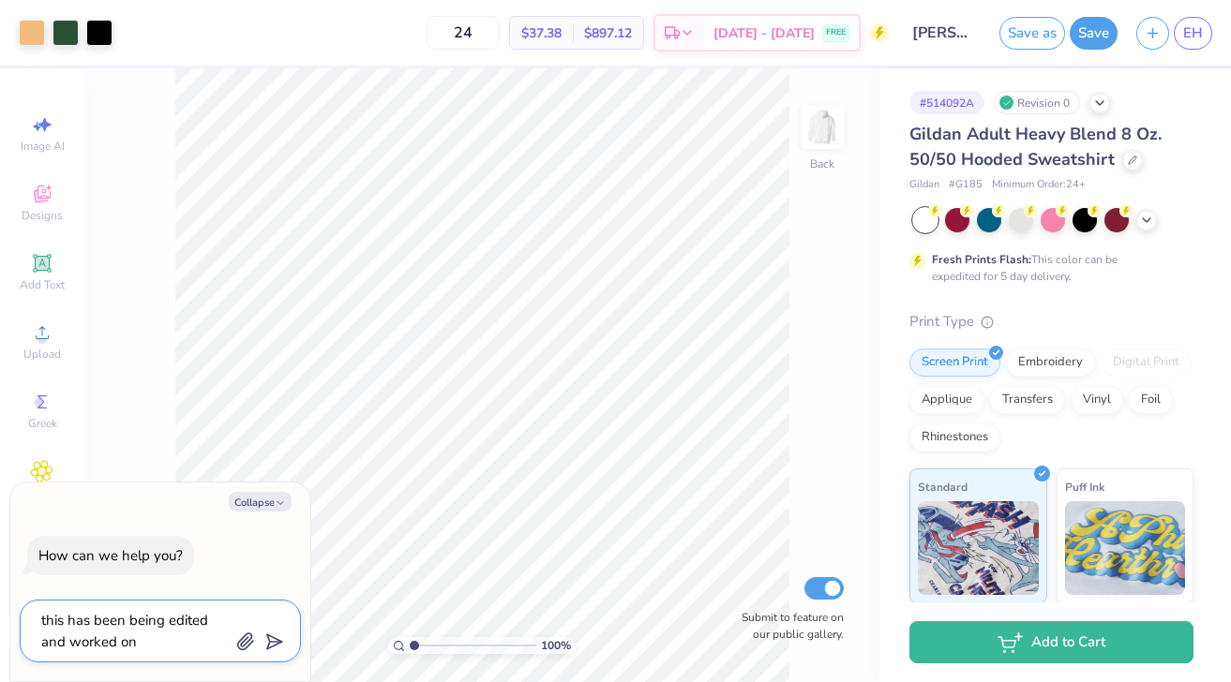
type textarea "this has been being edited and worked on"
type textarea "x"
type textarea "this has been being edited and worked on f"
type textarea "x"
type textarea "this has been being edited and worked on fo"
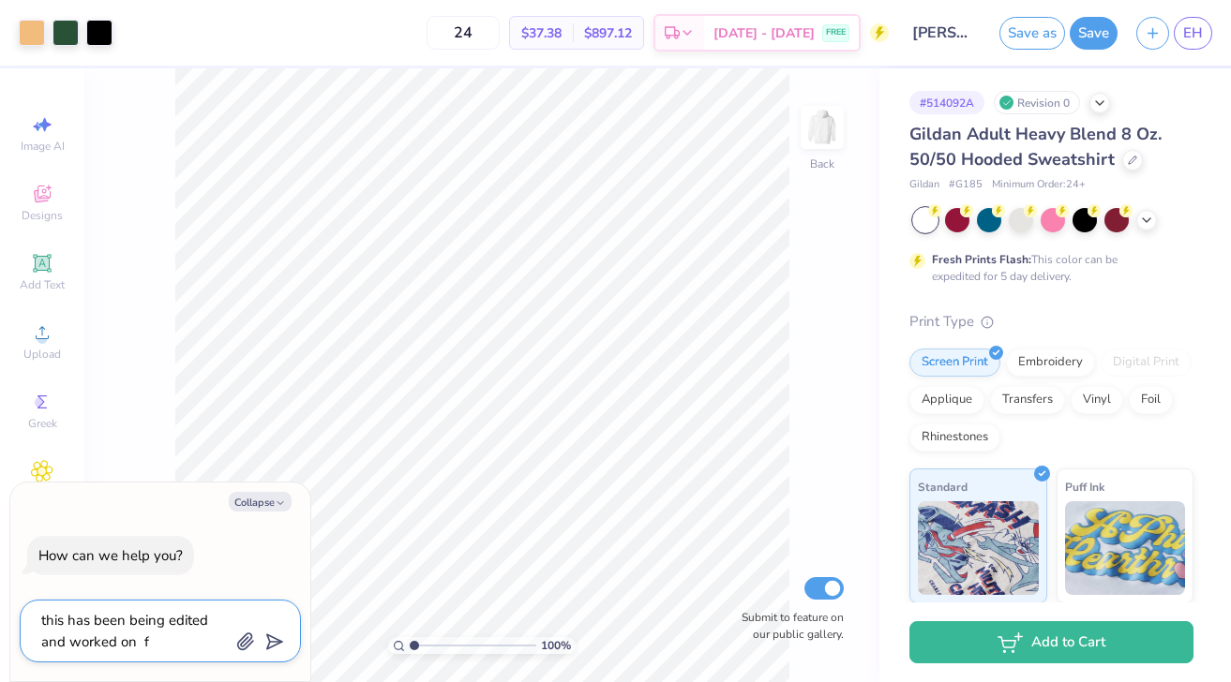
type textarea "x"
type textarea "this has been being edited and worked on for"
type textarea "x"
type textarea "this has been being edited and worked on for"
type textarea "x"
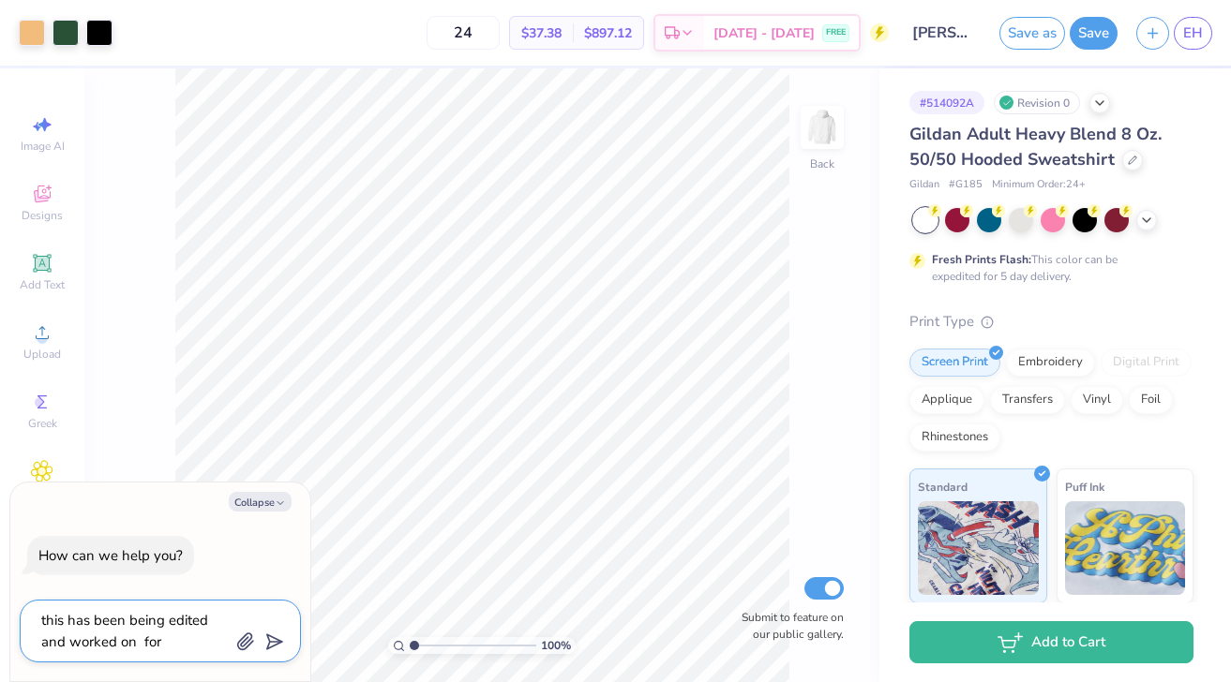
type textarea "this has been being edited and worked on for a"
type textarea "x"
type textarea "this has been being edited and worked on for a"
type textarea "x"
type textarea "this has been being edited and worked on for a w"
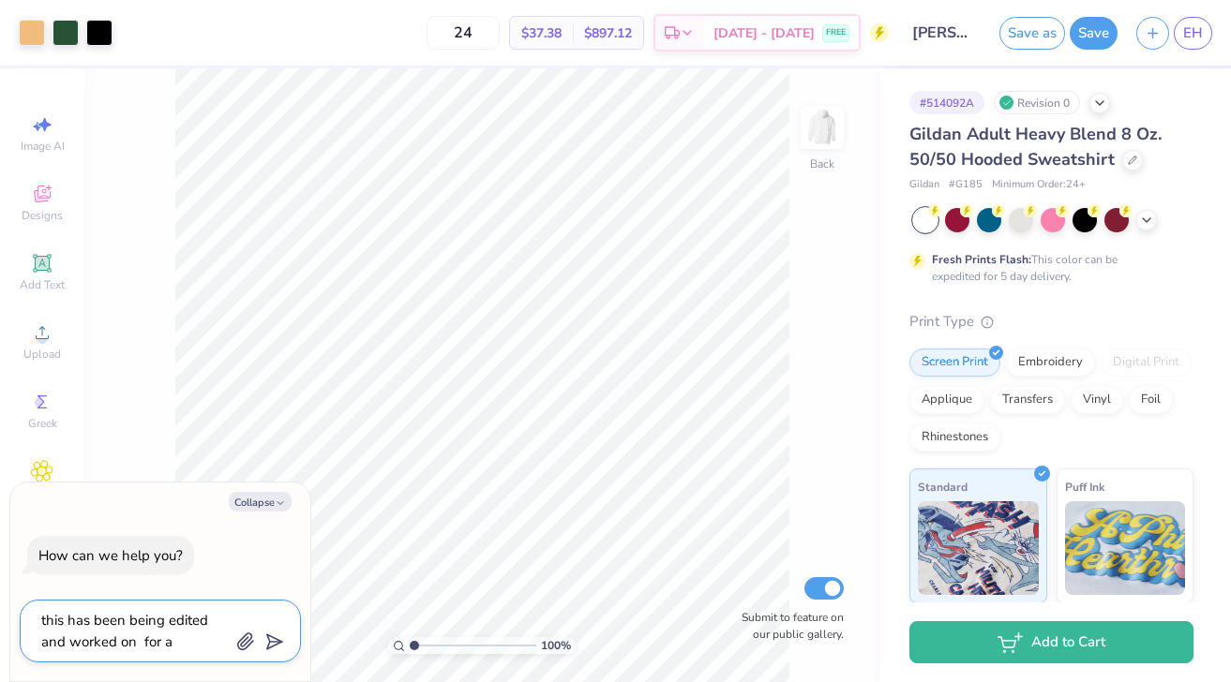
type textarea "x"
type textarea "this has been being edited and worked on for a wh"
type textarea "x"
type textarea "this has been being edited and worked on for a whi"
type textarea "x"
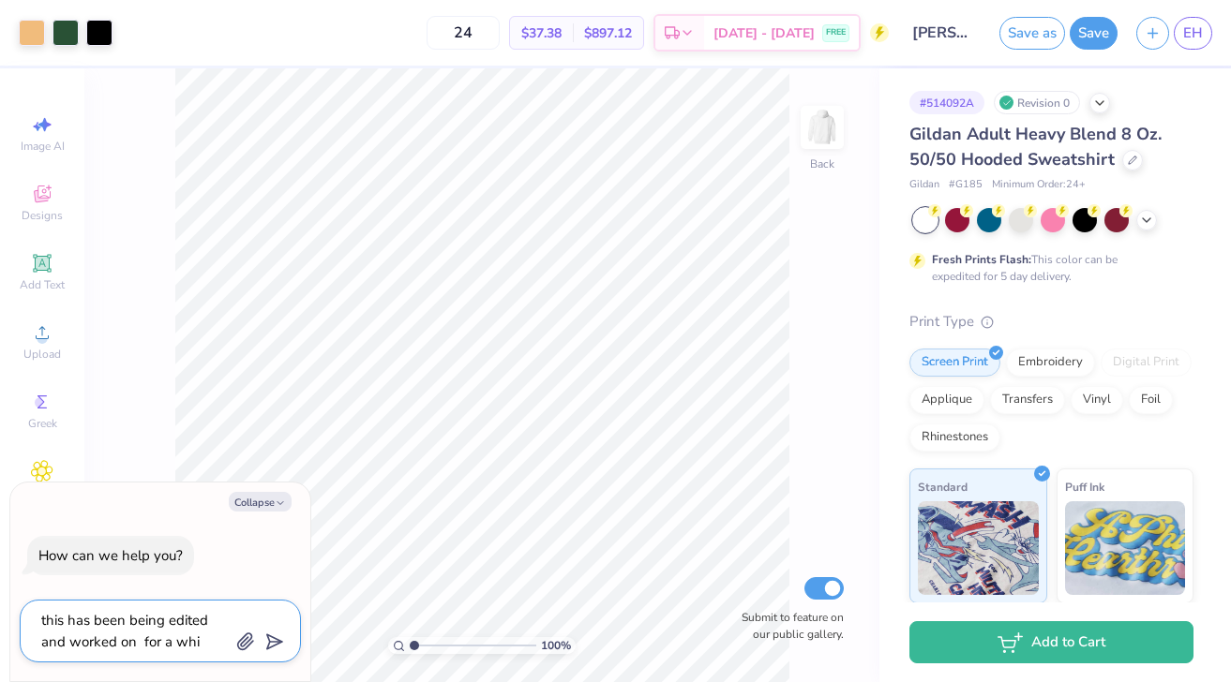
type textarea "this has been being edited and worked on for a whil"
type textarea "x"
type textarea "this has been being edited and worked on for a while"
type textarea "x"
type textarea "this has been being edited and worked on for a while"
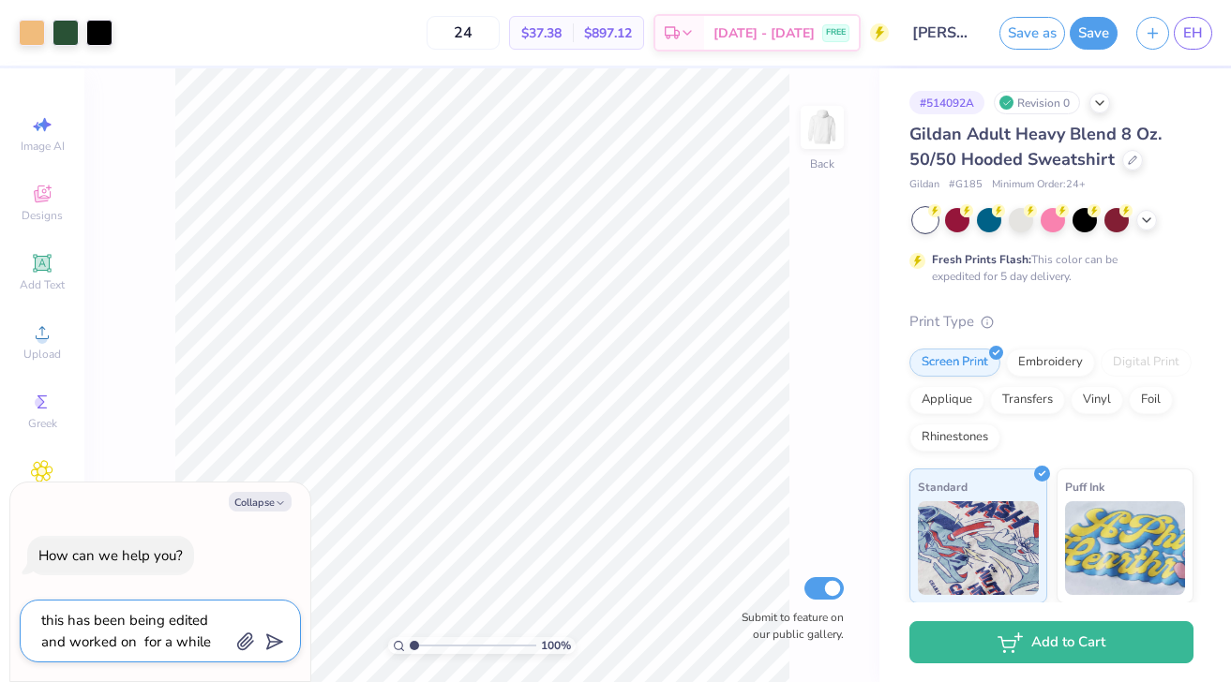
type textarea "x"
type textarea "this has been being edited and worked on for a while n"
type textarea "x"
type textarea "this has been being edited and worked on for a while no"
type textarea "x"
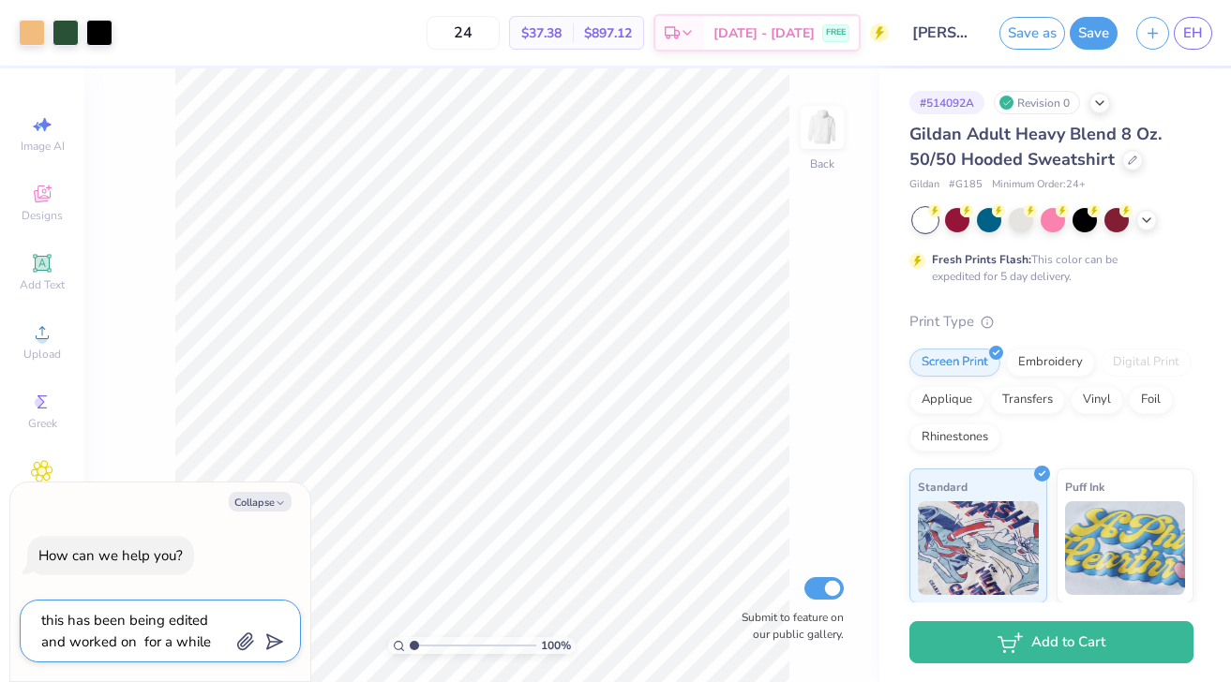
type textarea "this has been being edited and worked on for a while now"
type textarea "x"
type textarea "this has been being edited and worked on for a while now"
type textarea "x"
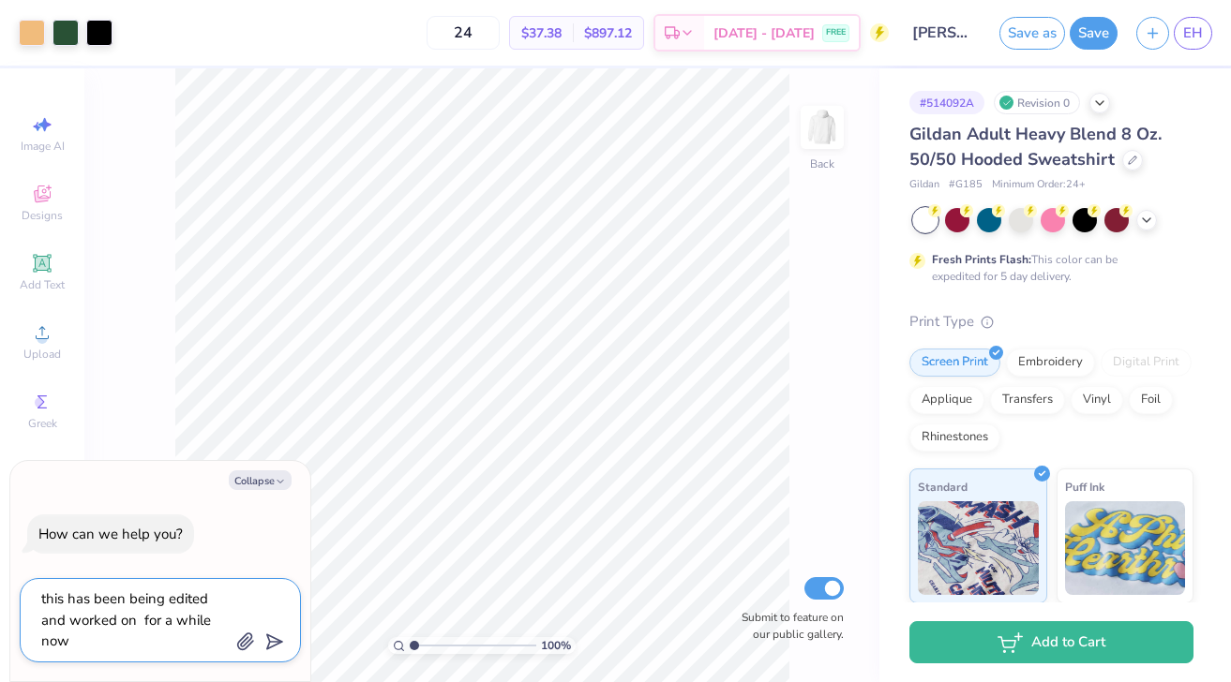
type textarea "this has been being edited and worked on for a while now"
type textarea "x"
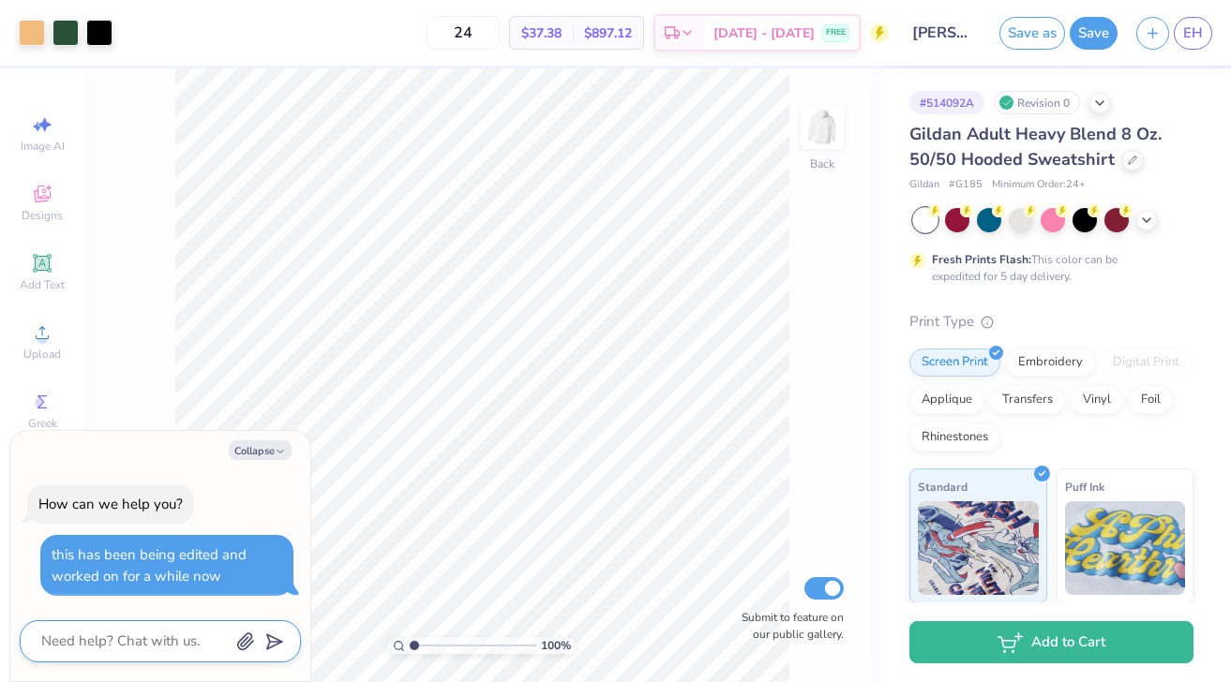
click at [157, 636] on textarea at bounding box center [134, 641] width 190 height 25
type textarea "x"
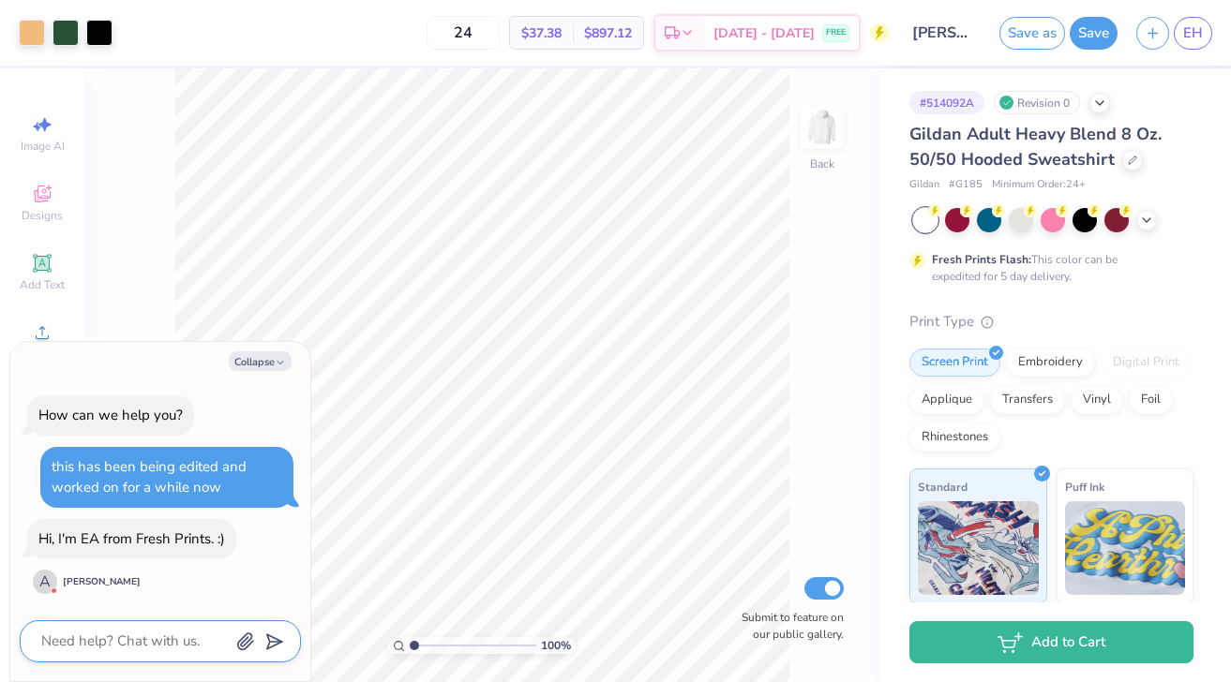
click at [157, 636] on textarea at bounding box center [134, 641] width 190 height 25
click at [158, 639] on textarea at bounding box center [134, 641] width 190 height 25
type textarea "h"
type textarea "x"
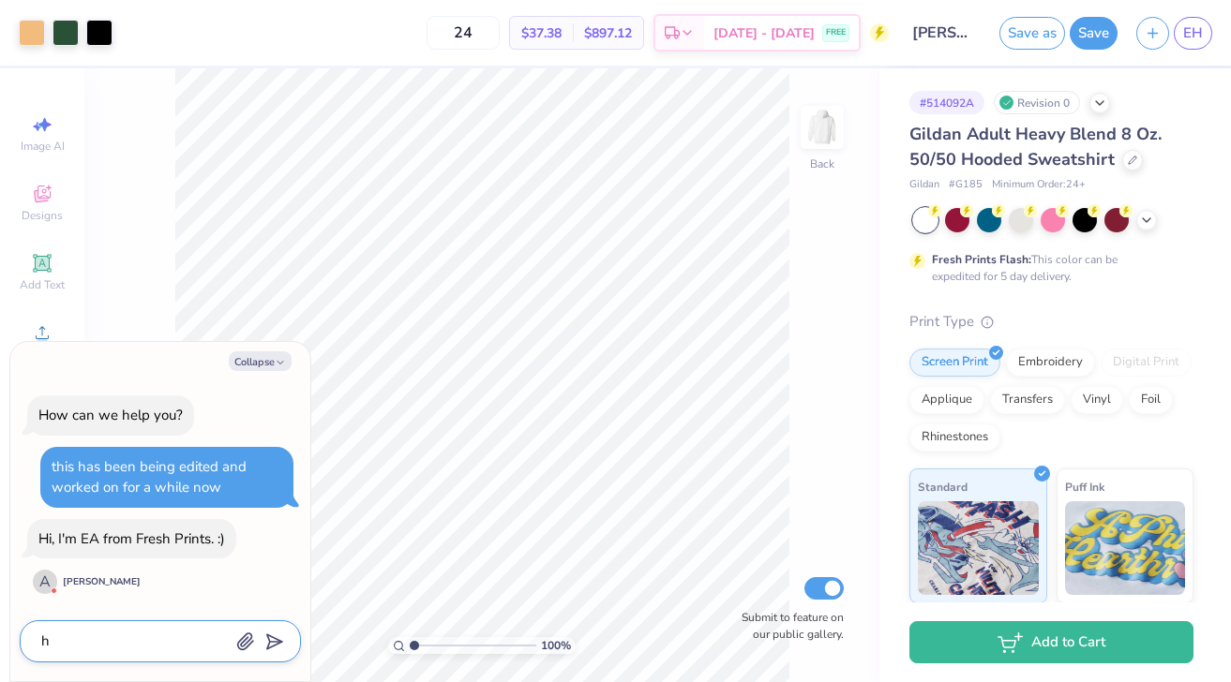
type textarea "hi"
type textarea "x"
type textarea "hi"
type textarea "x"
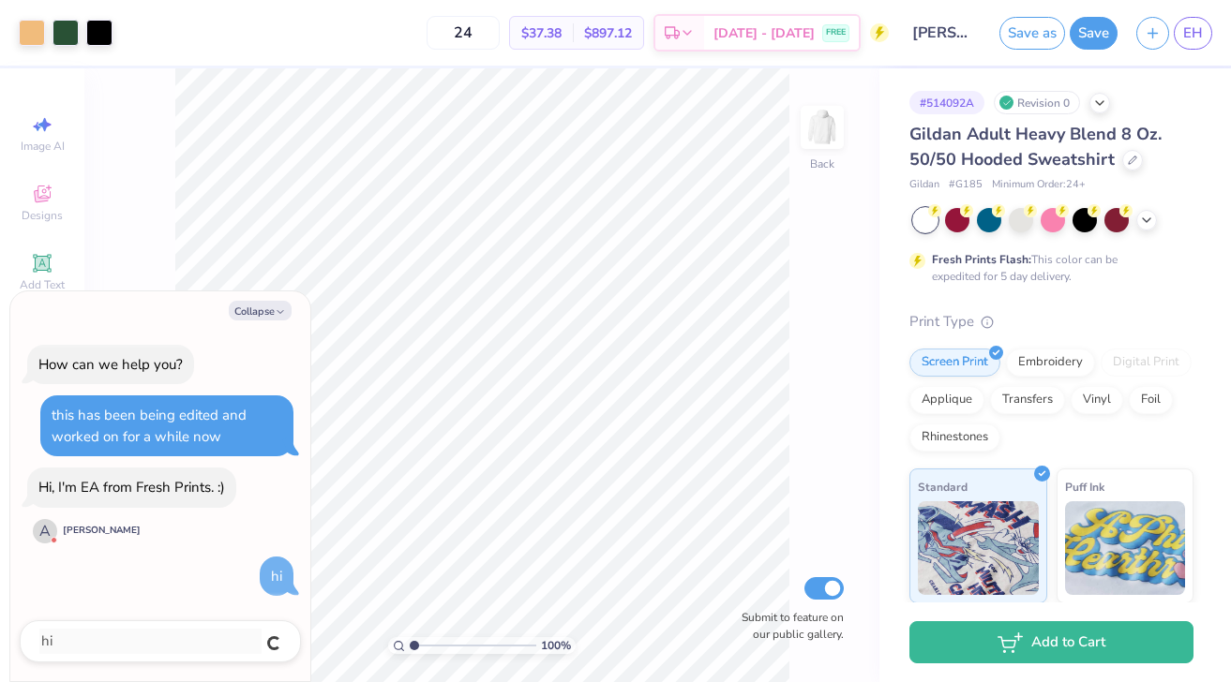
type textarea "x"
